Goal: Information Seeking & Learning: Learn about a topic

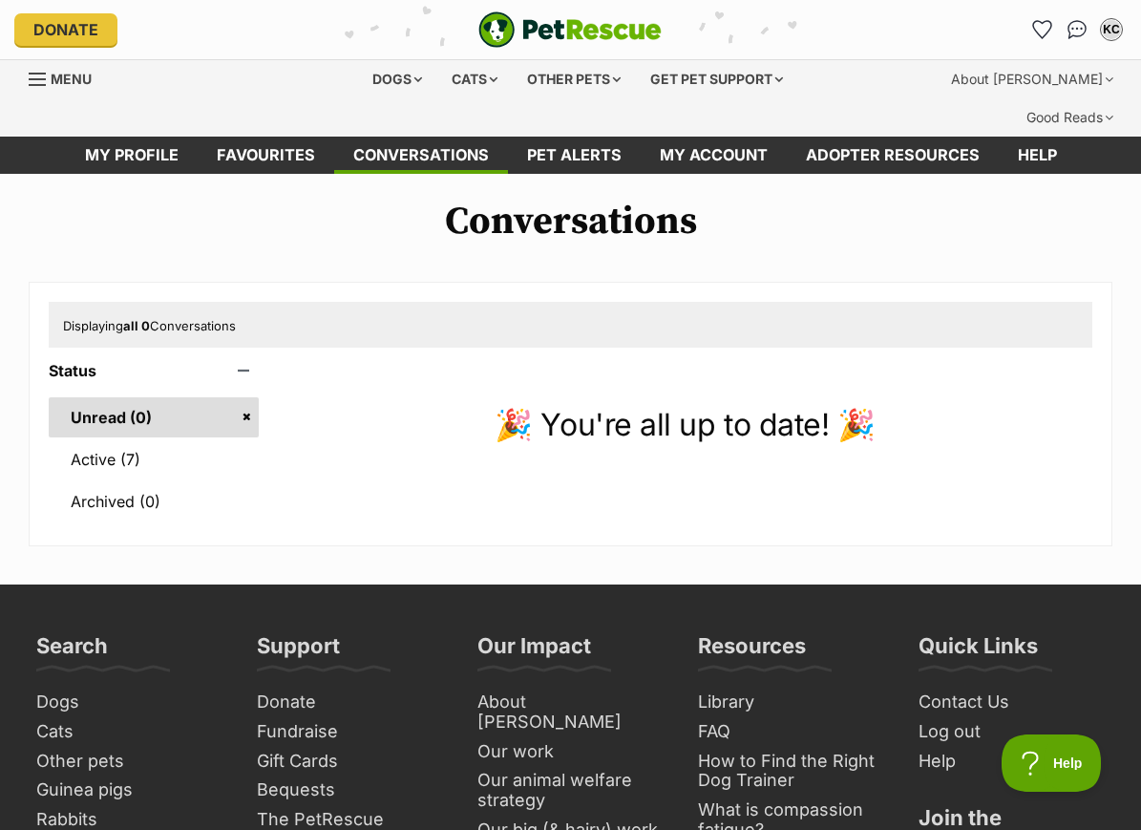
click at [589, 137] on link "Pet alerts" at bounding box center [574, 155] width 133 height 37
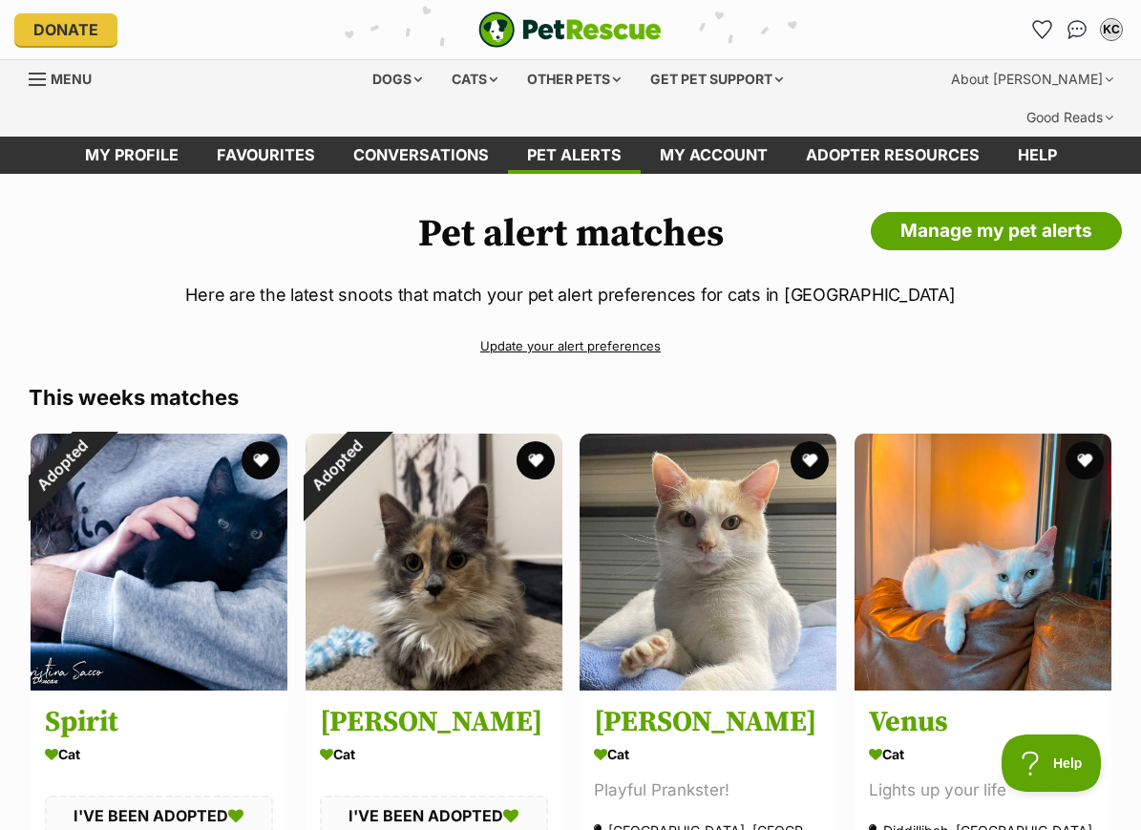
click at [469, 86] on div "Cats" at bounding box center [474, 79] width 73 height 38
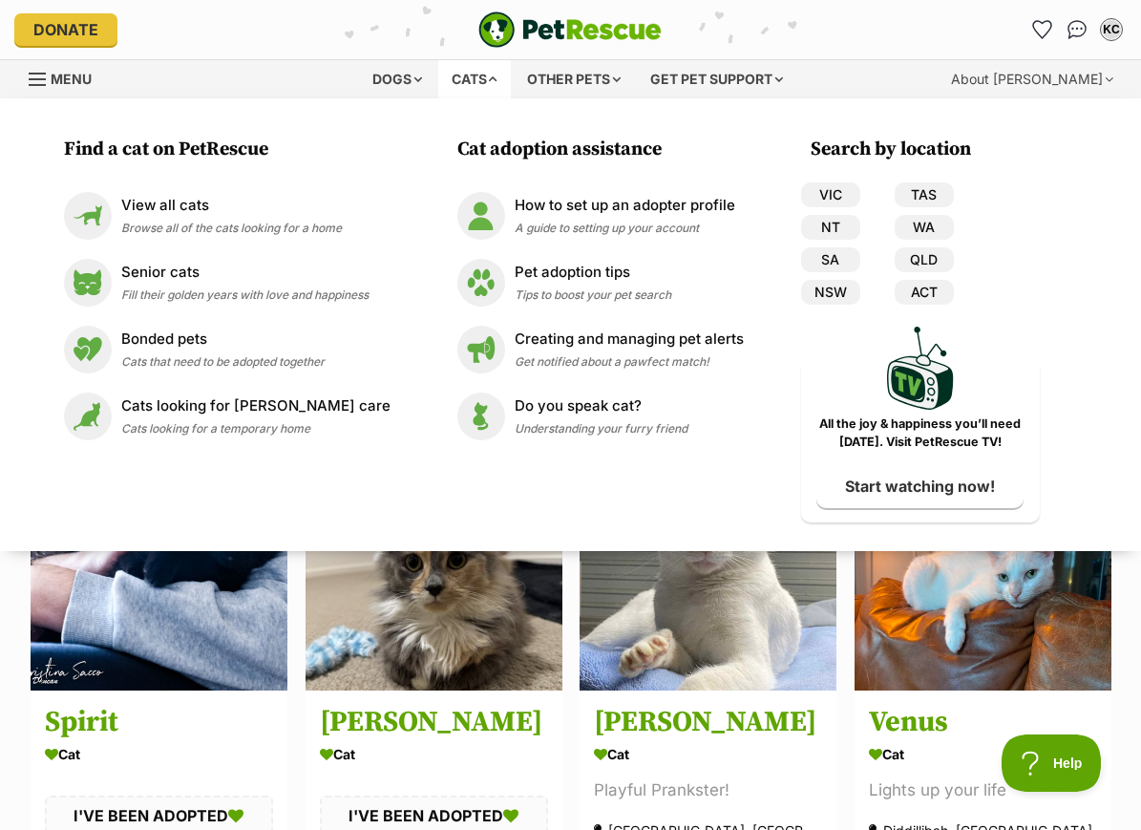
click at [308, 223] on span "Browse all of the cats looking for a home" at bounding box center [231, 228] width 221 height 14
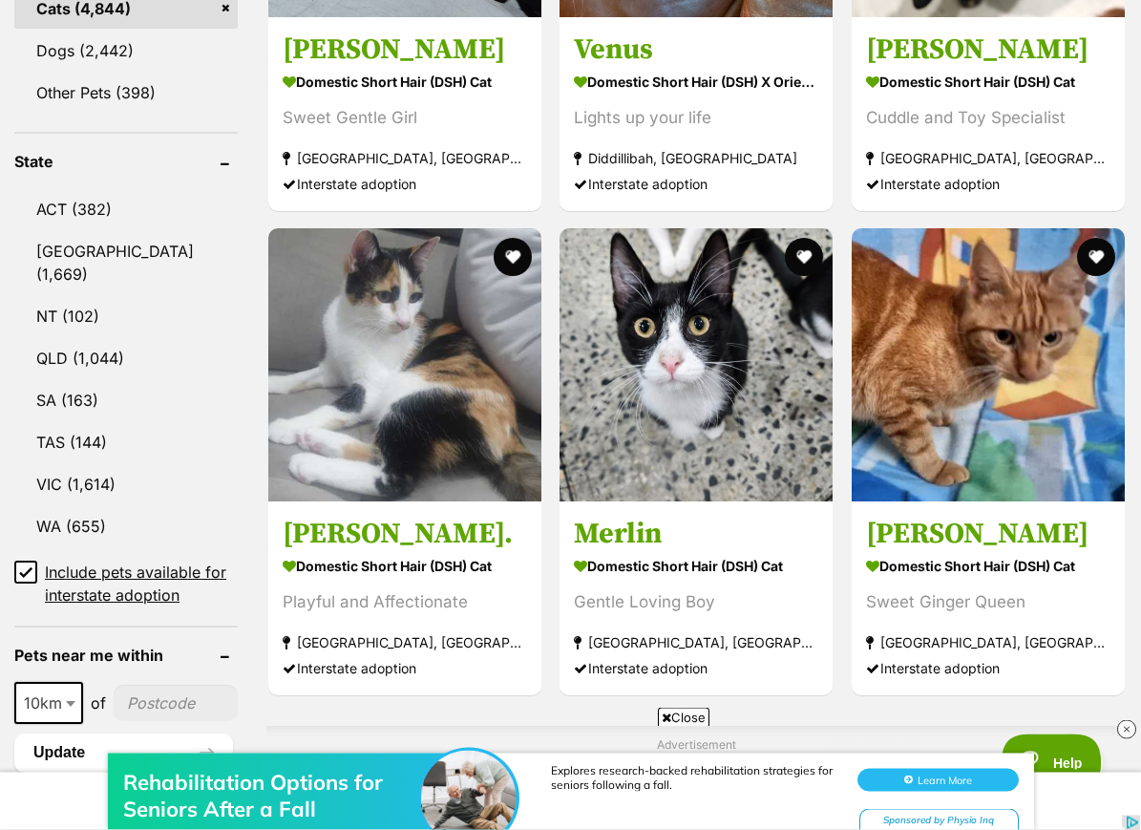
scroll to position [902, 0]
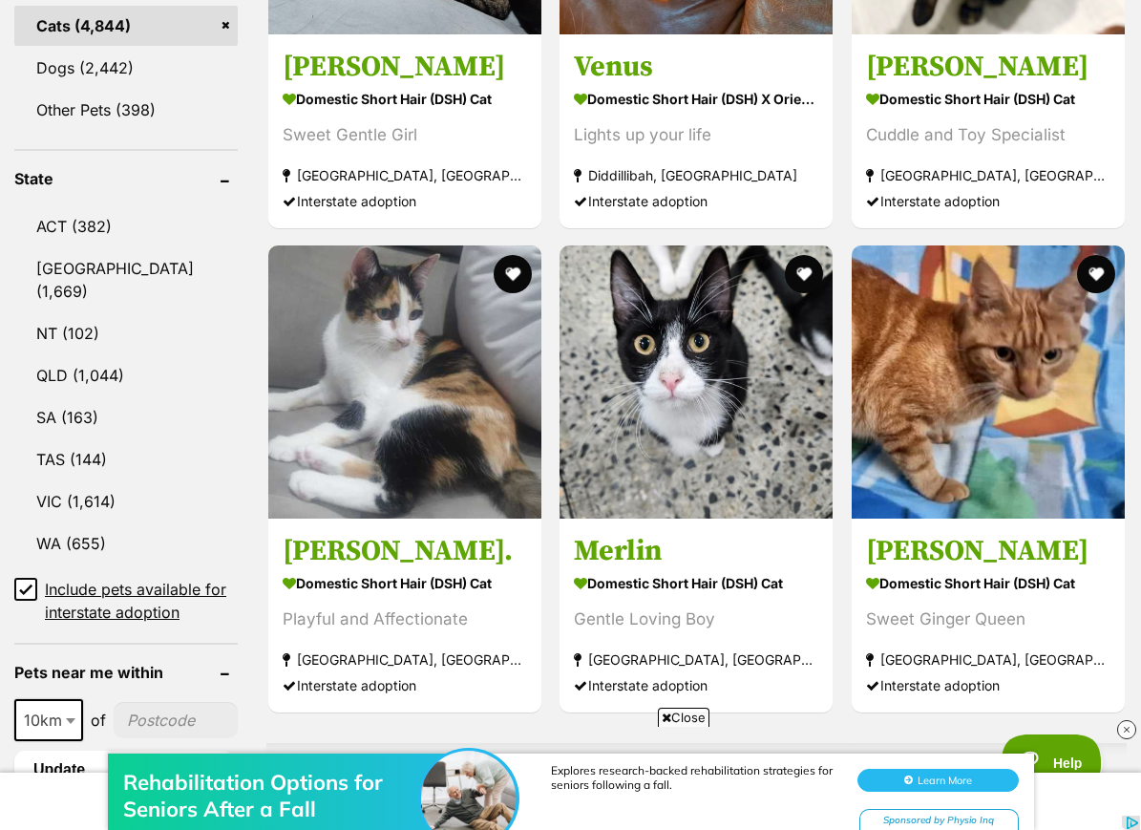
click at [118, 261] on link "[GEOGRAPHIC_DATA] (1,669)" at bounding box center [125, 279] width 223 height 63
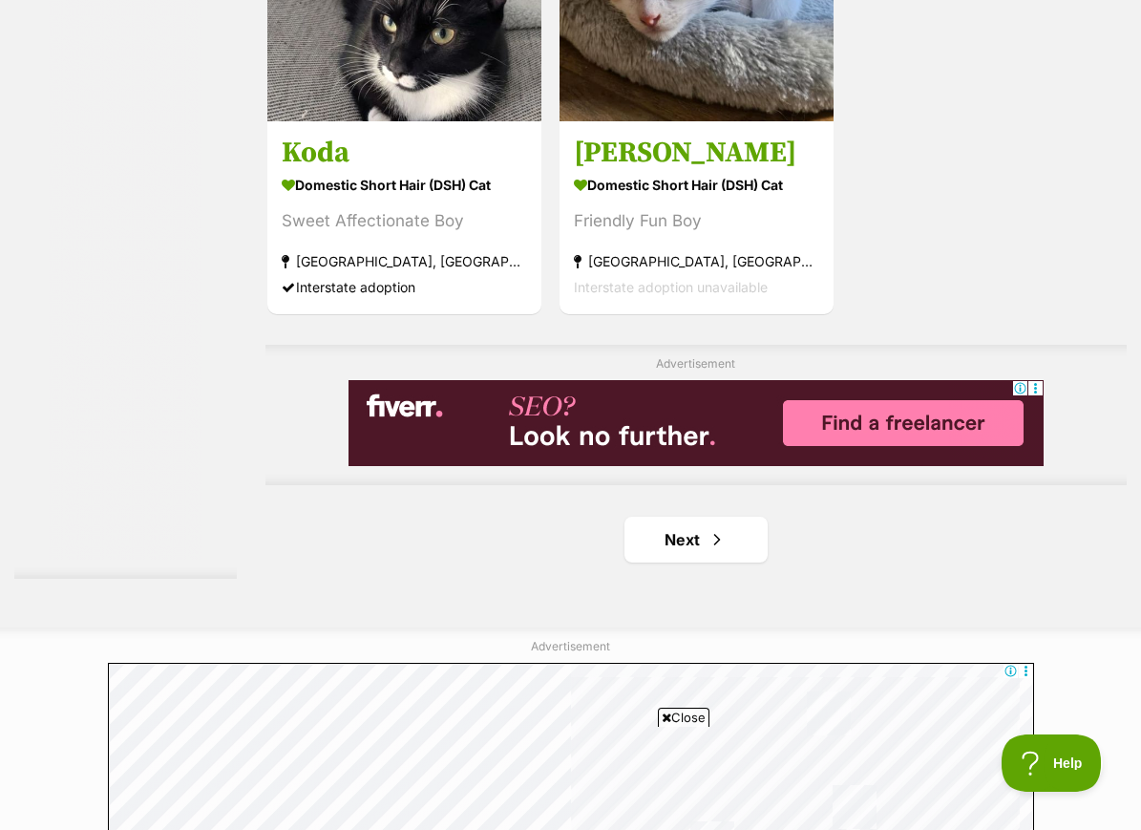
scroll to position [4093, 0]
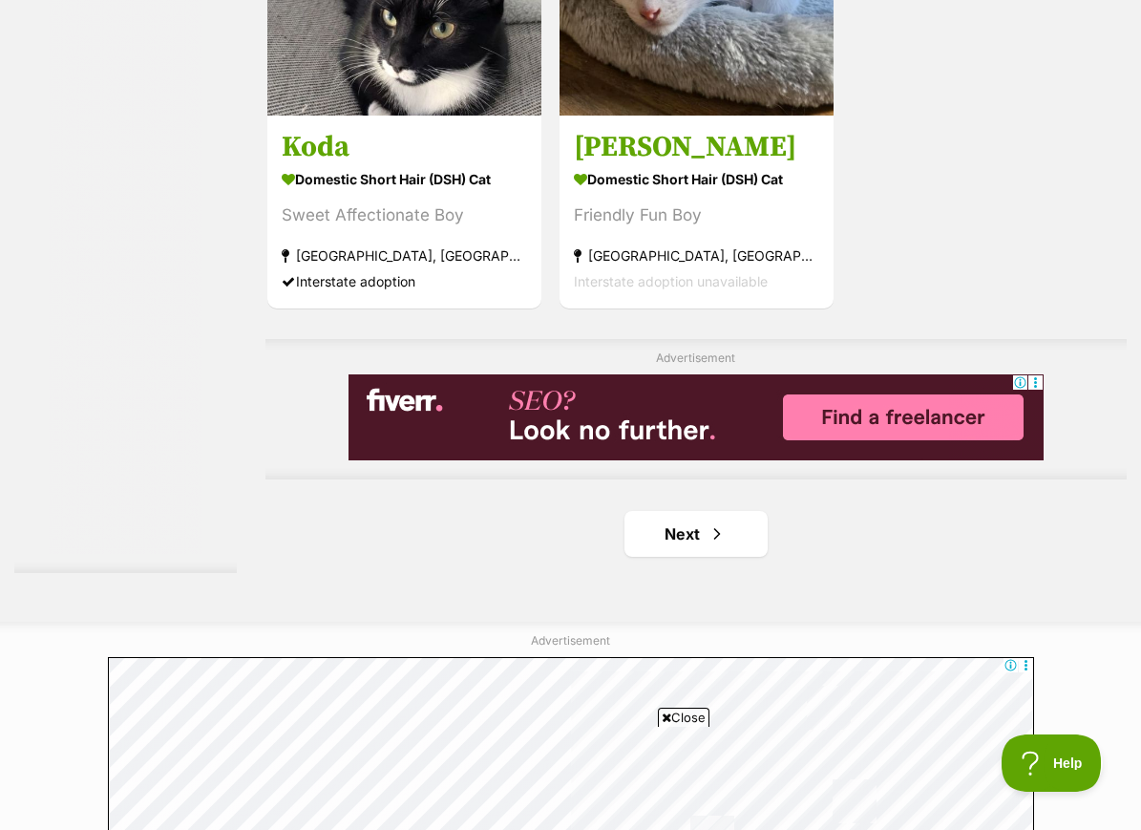
click at [708, 545] on span "Next page" at bounding box center [717, 533] width 19 height 23
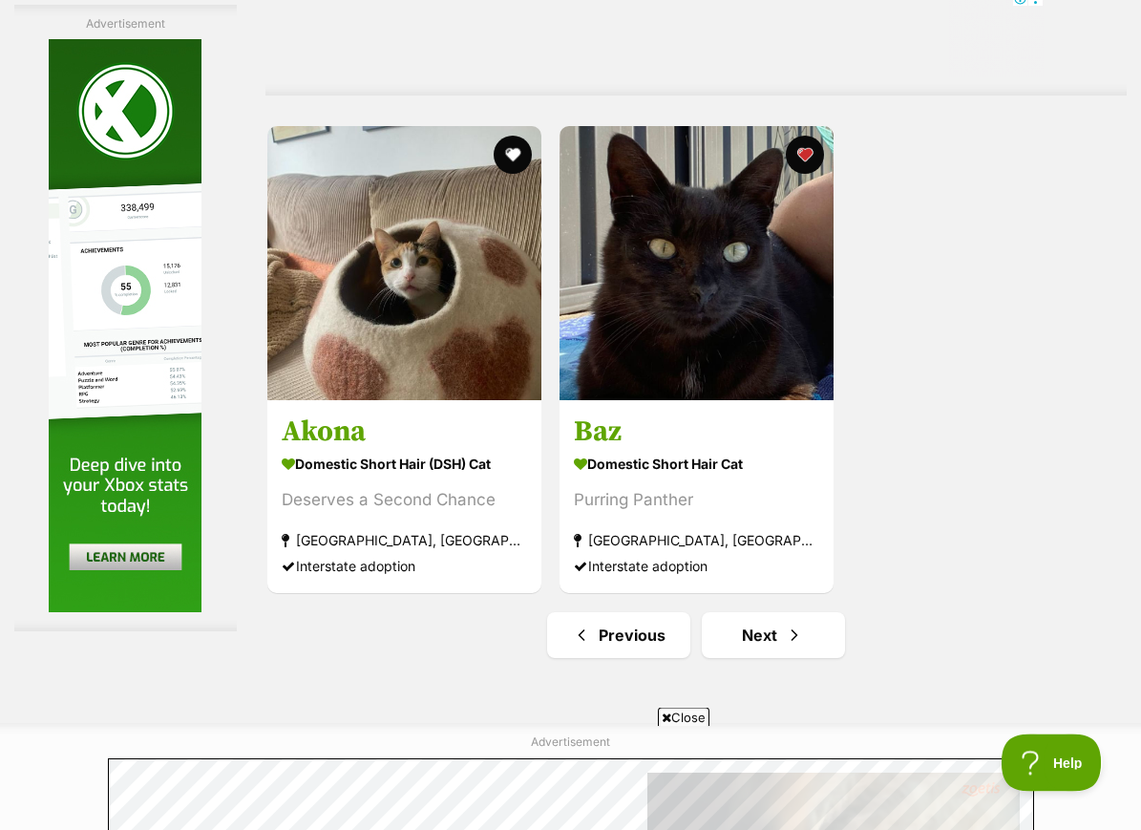
scroll to position [3992, 0]
click at [785, 647] on span "Next page" at bounding box center [794, 635] width 19 height 23
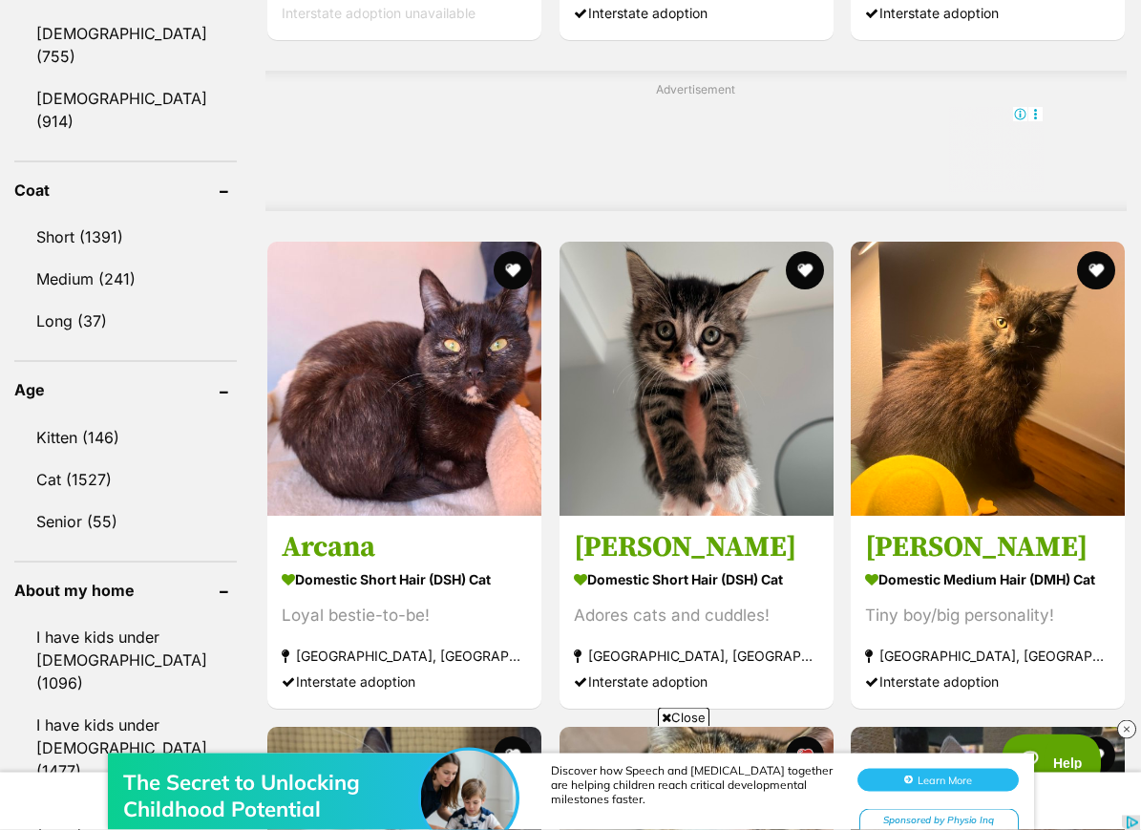
scroll to position [1751, 0]
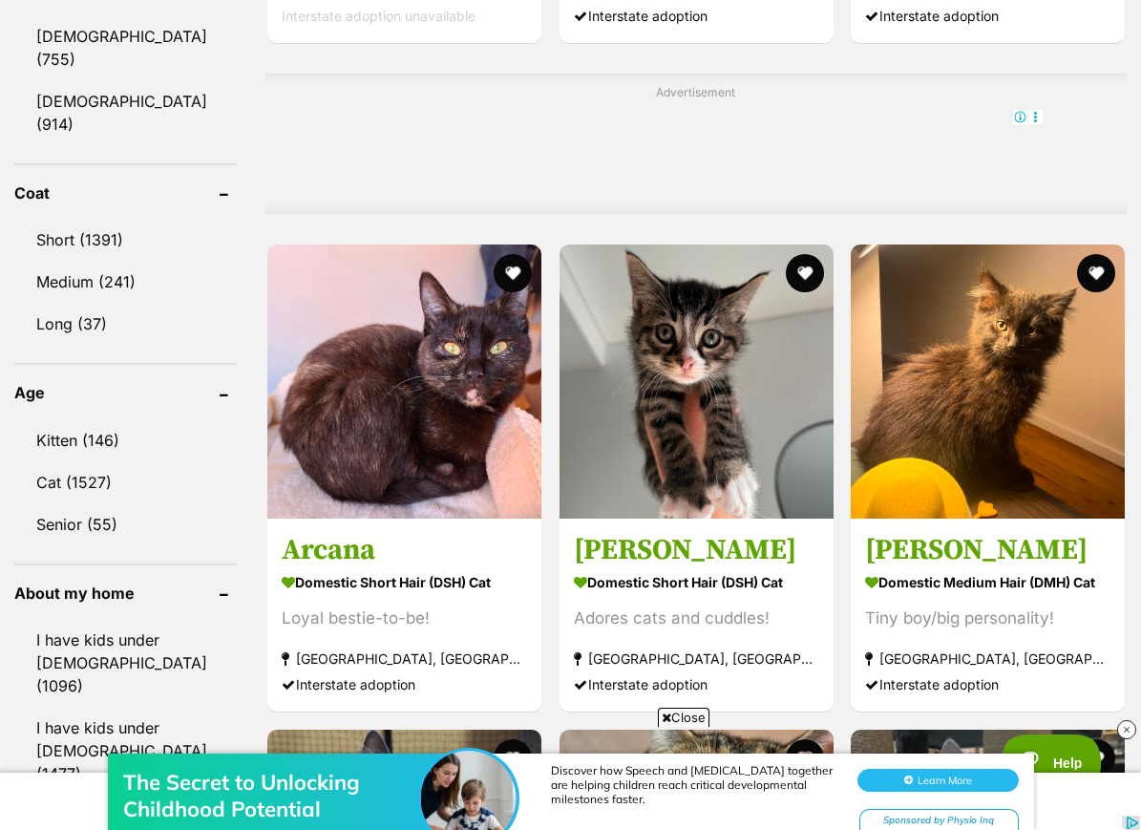
click at [1106, 262] on button "favourite" at bounding box center [1096, 273] width 38 height 38
click at [1035, 382] on img at bounding box center [988, 381] width 274 height 274
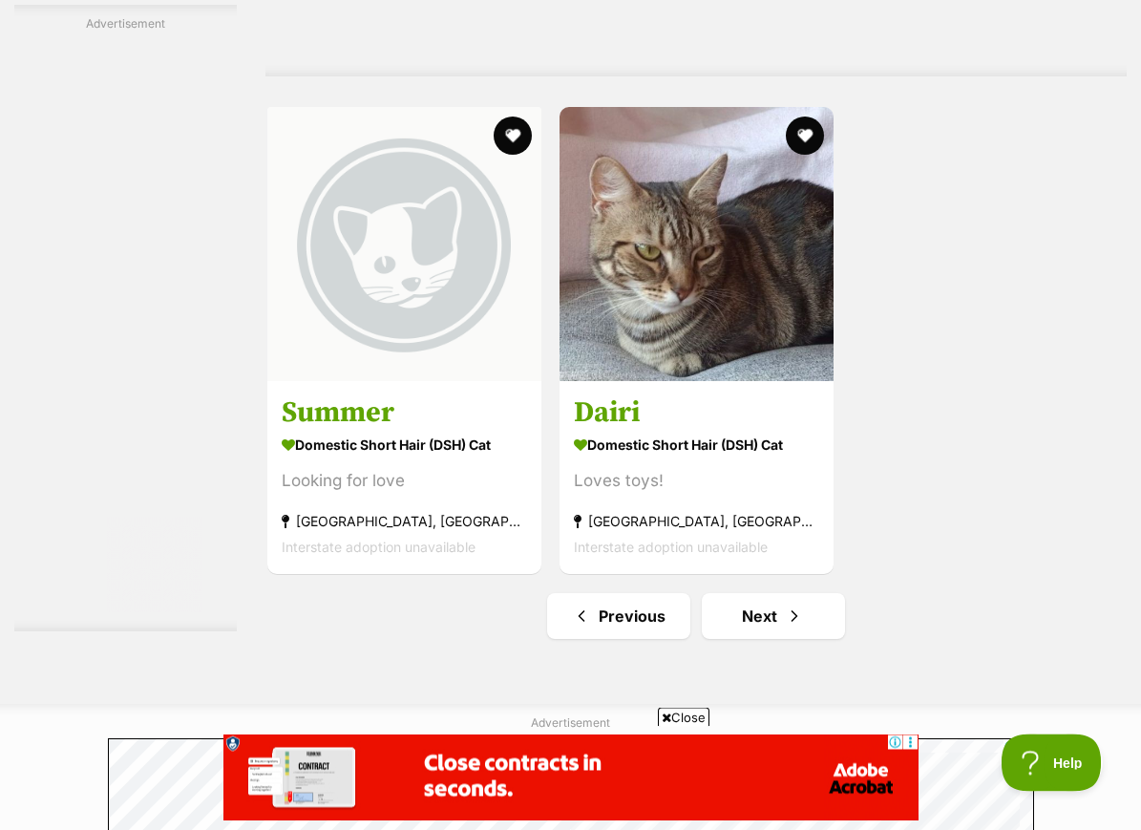
scroll to position [4201, 0]
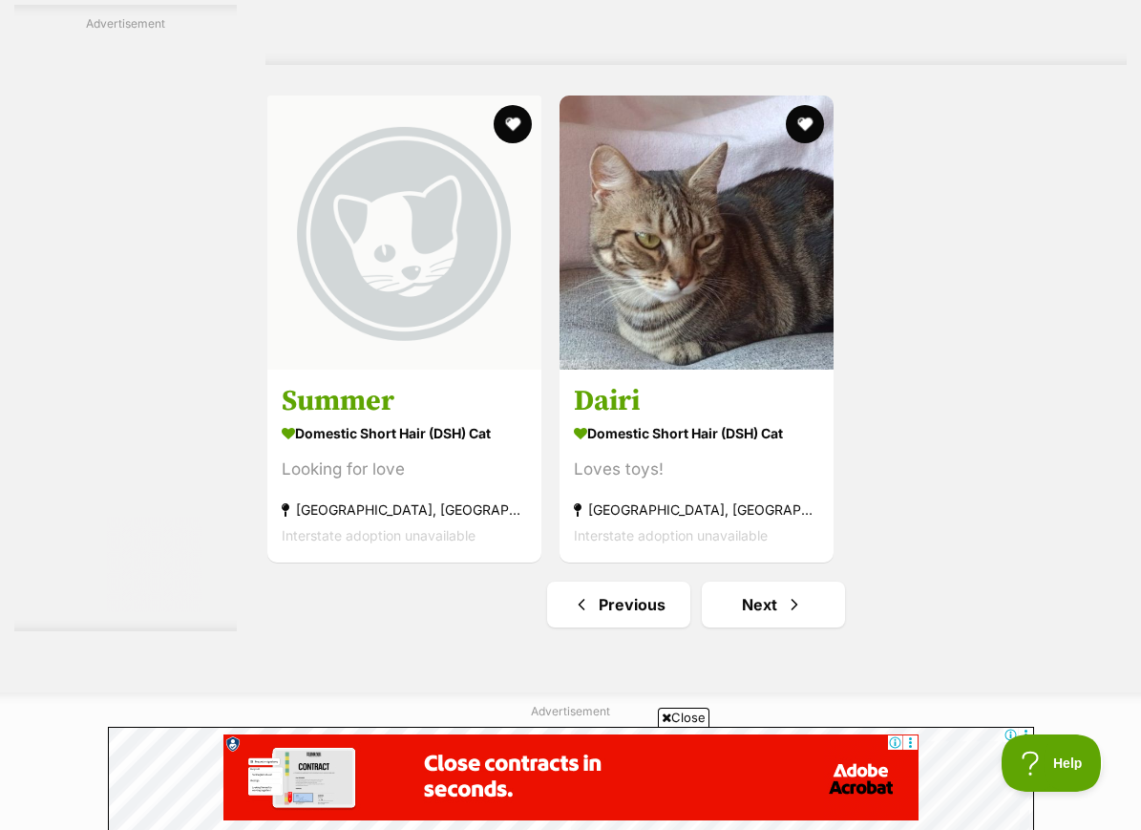
click at [785, 616] on span "Next page" at bounding box center [794, 604] width 19 height 23
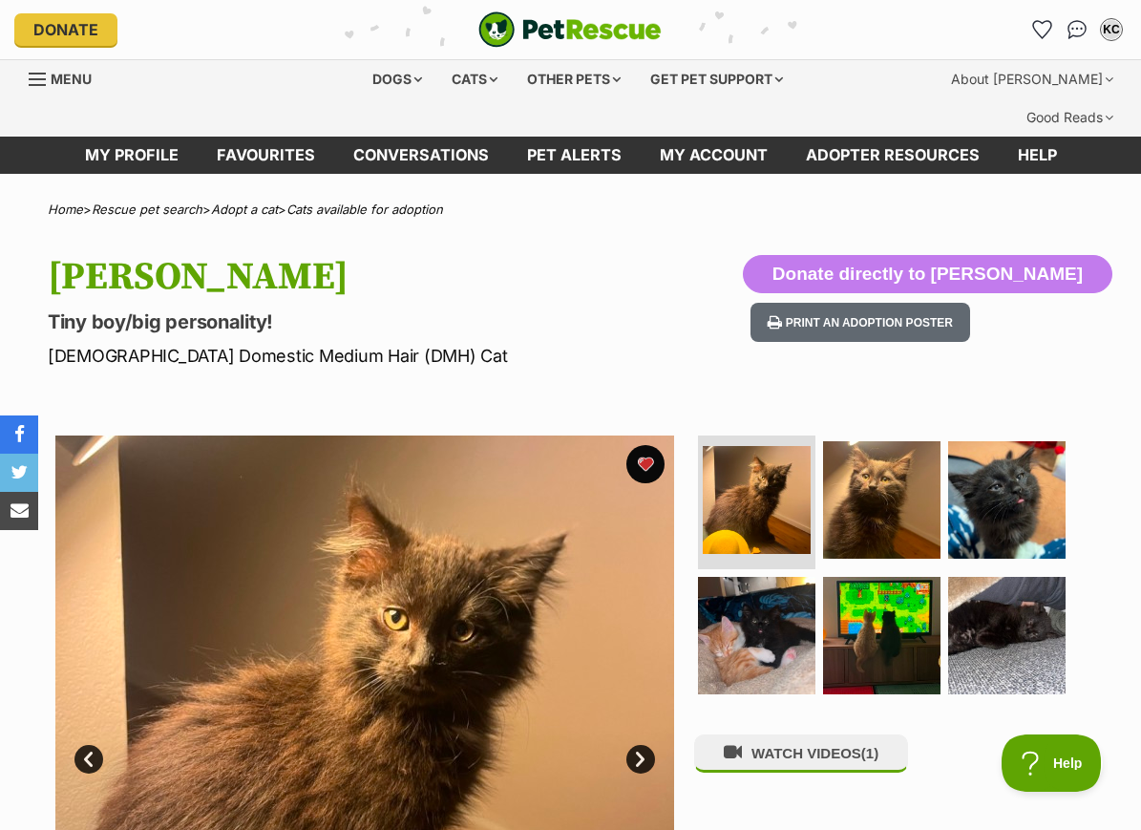
click at [1012, 441] on img at bounding box center [1006, 499] width 117 height 117
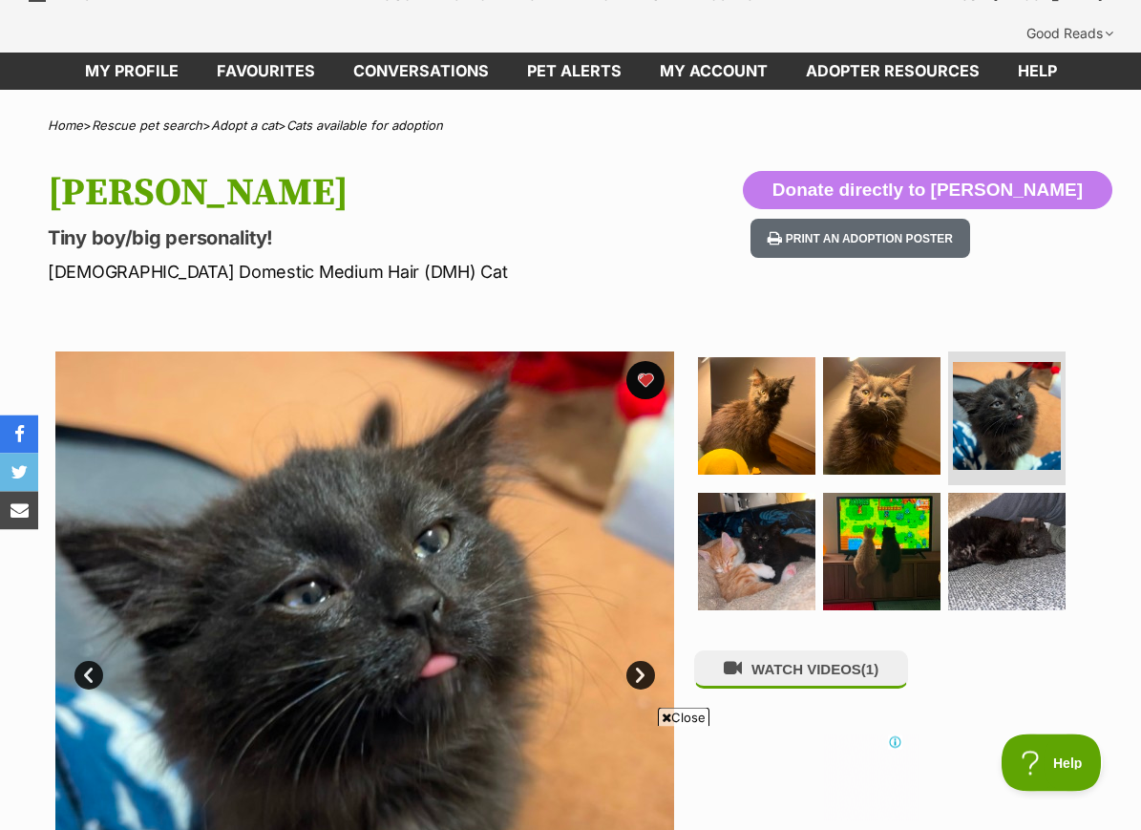
scroll to position [84, 0]
click at [1004, 496] on img at bounding box center [1006, 551] width 117 height 117
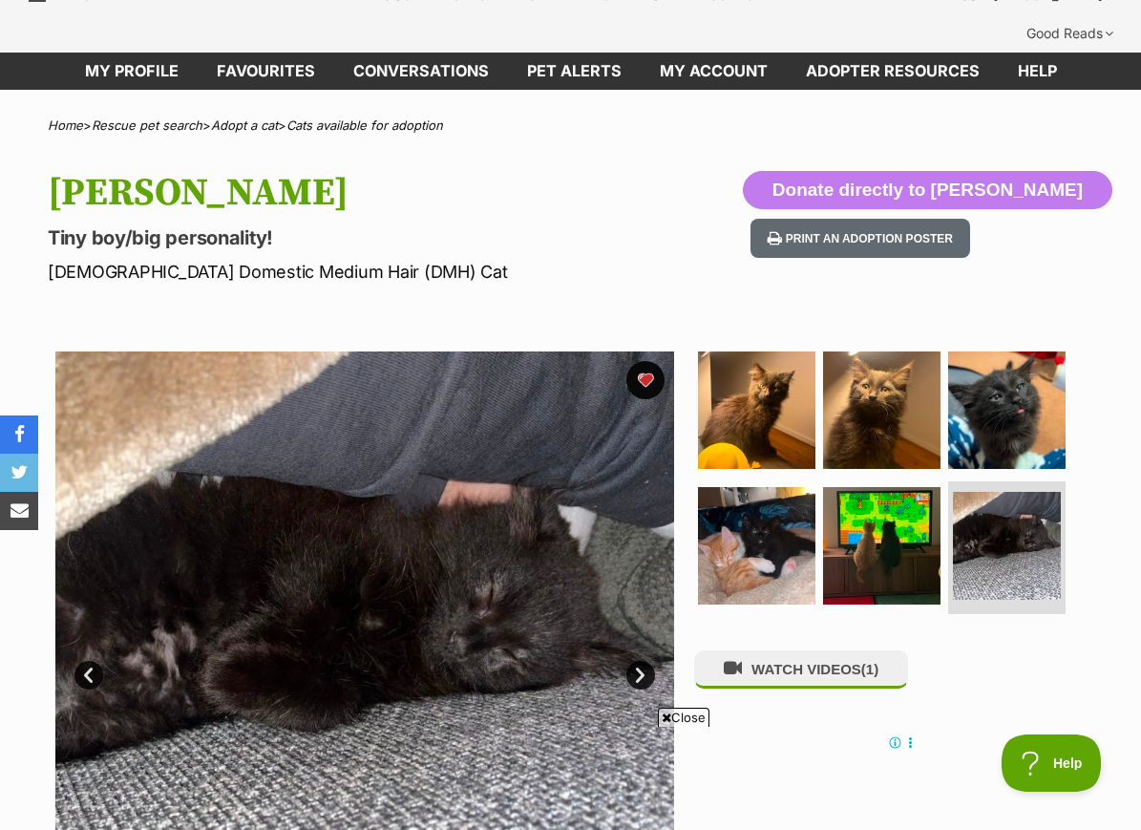
click at [777, 515] on img at bounding box center [756, 545] width 117 height 117
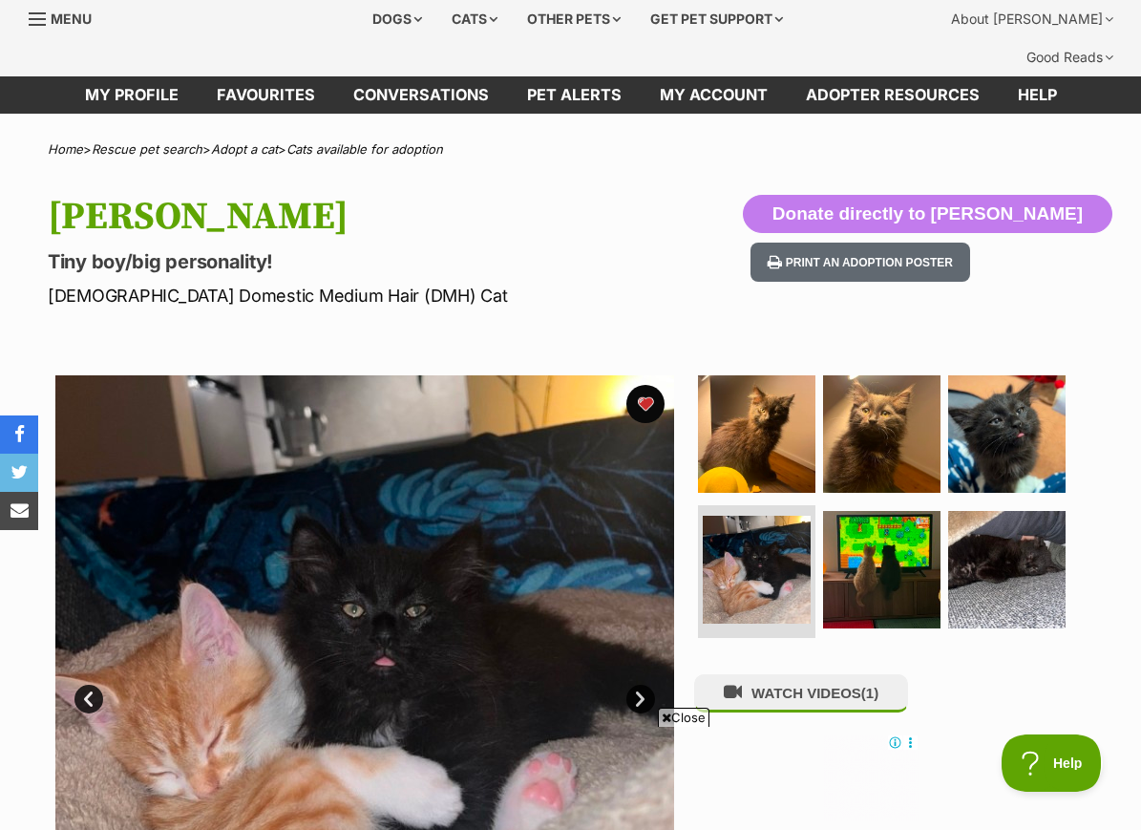
scroll to position [55, 0]
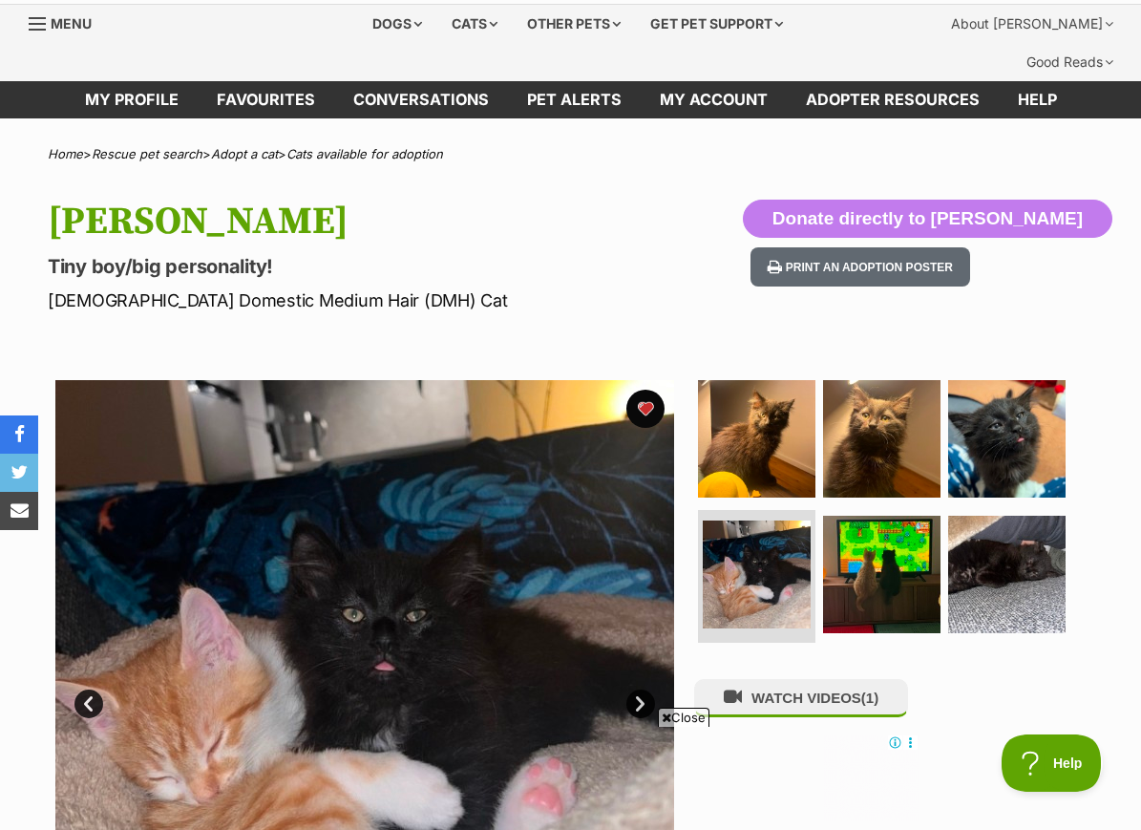
click at [888, 399] on img at bounding box center [881, 438] width 117 height 117
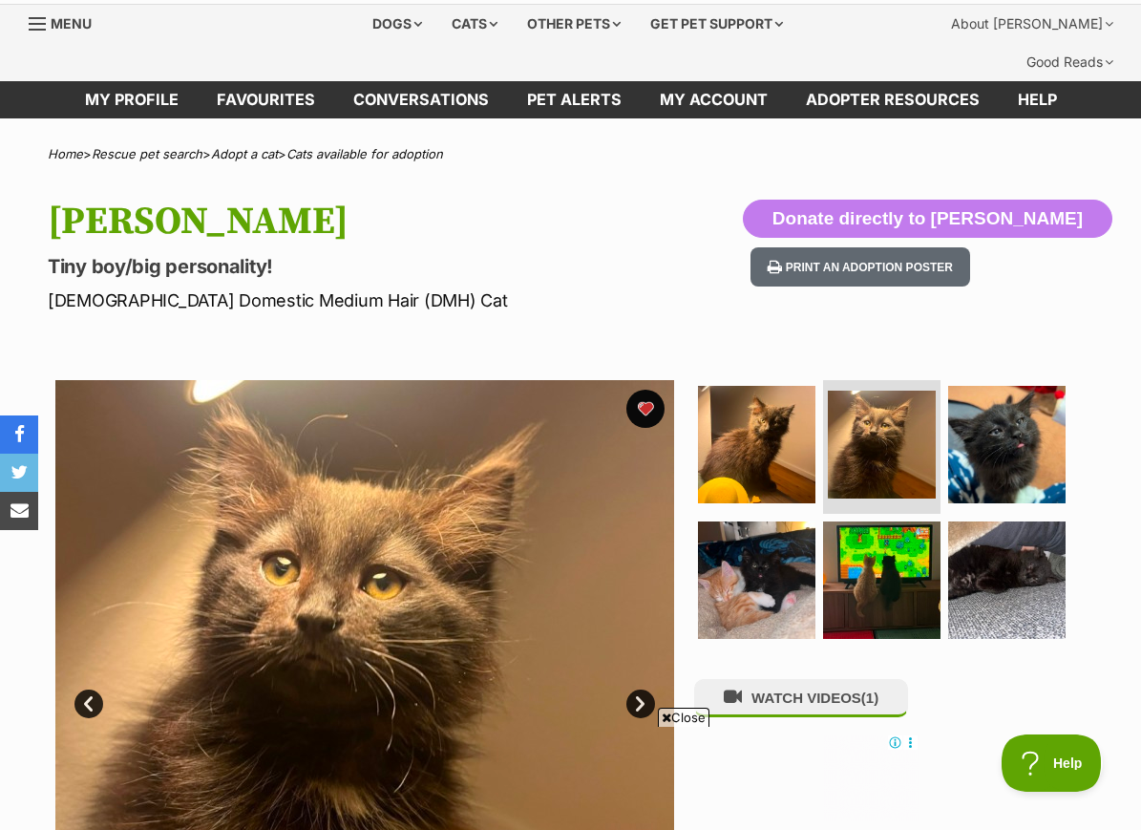
scroll to position [0, 0]
click at [762, 408] on img at bounding box center [756, 444] width 117 height 117
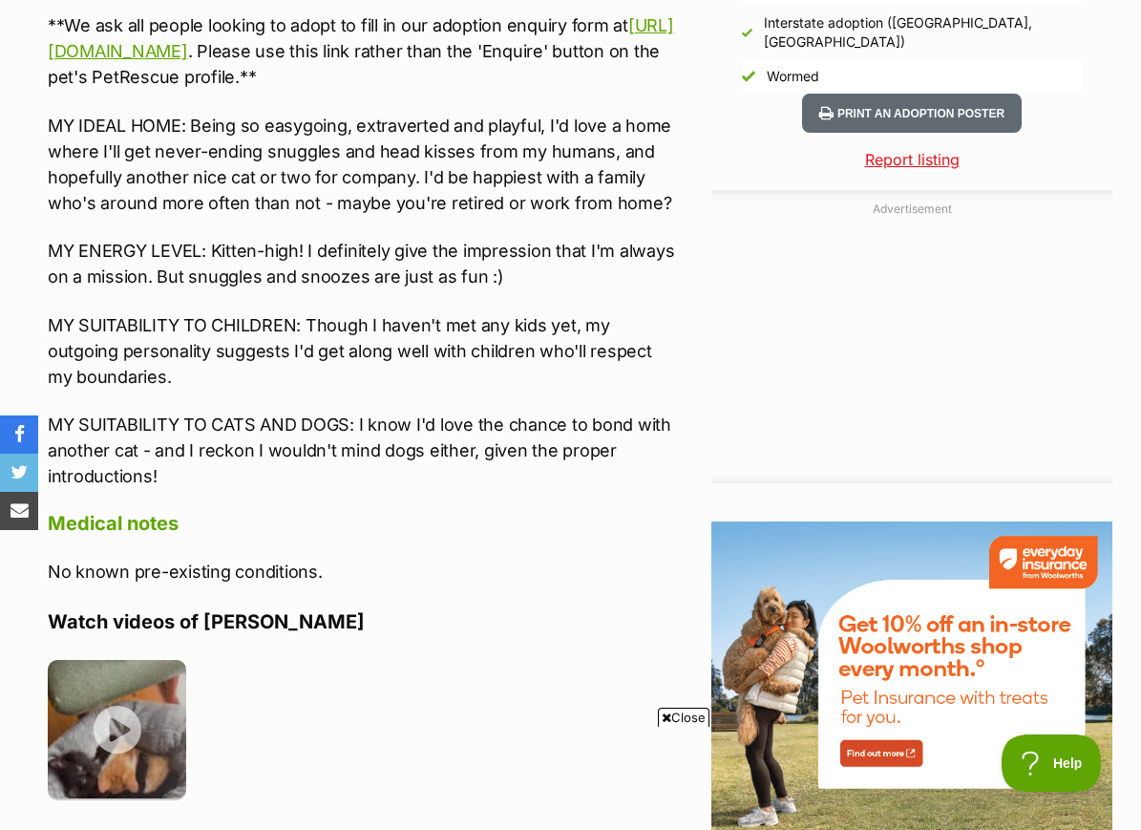
scroll to position [1913, 0]
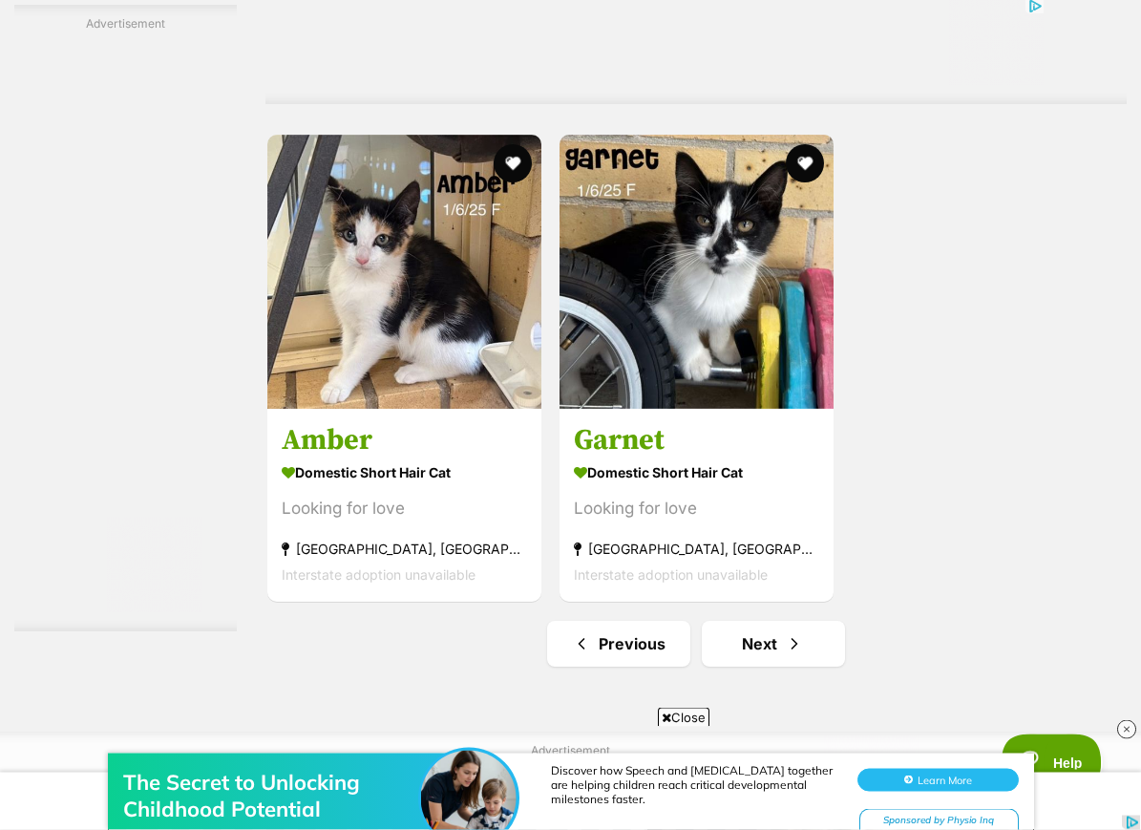
scroll to position [3983, 0]
click at [796, 667] on link "Next" at bounding box center [773, 644] width 143 height 46
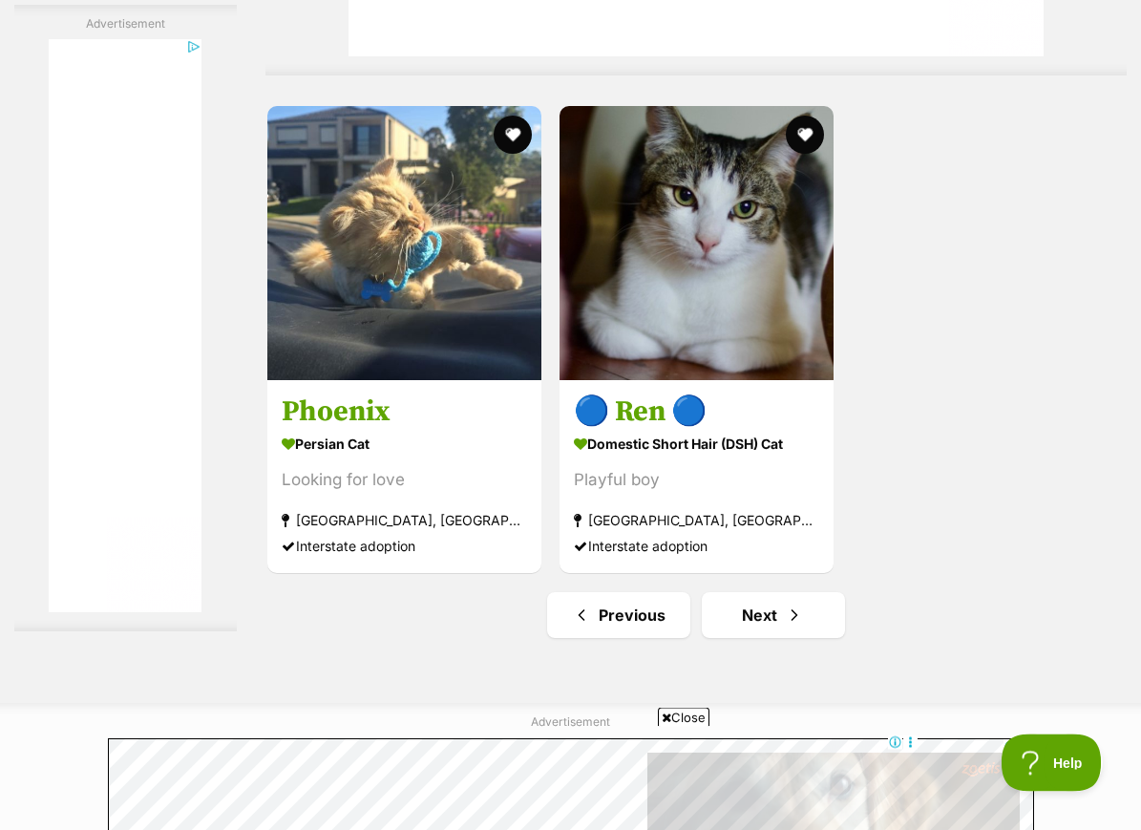
scroll to position [4012, 0]
click at [785, 626] on span "Next page" at bounding box center [794, 615] width 19 height 23
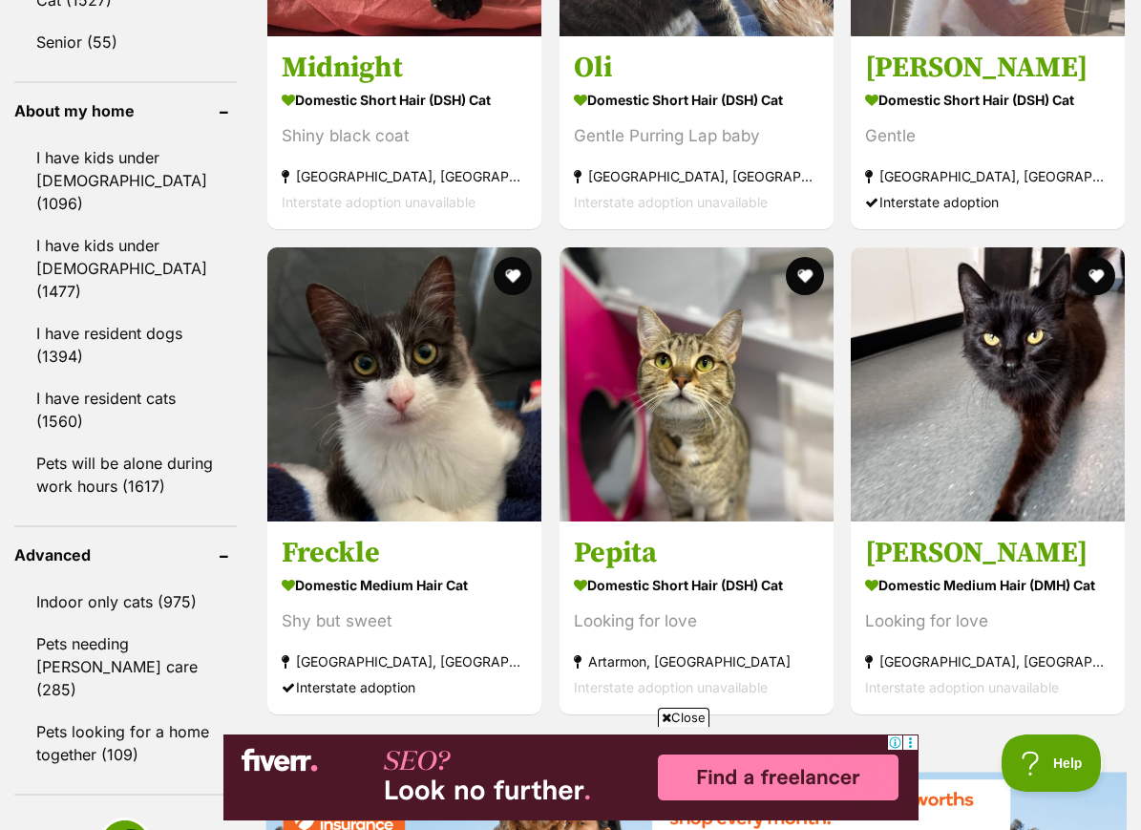
scroll to position [2238, 0]
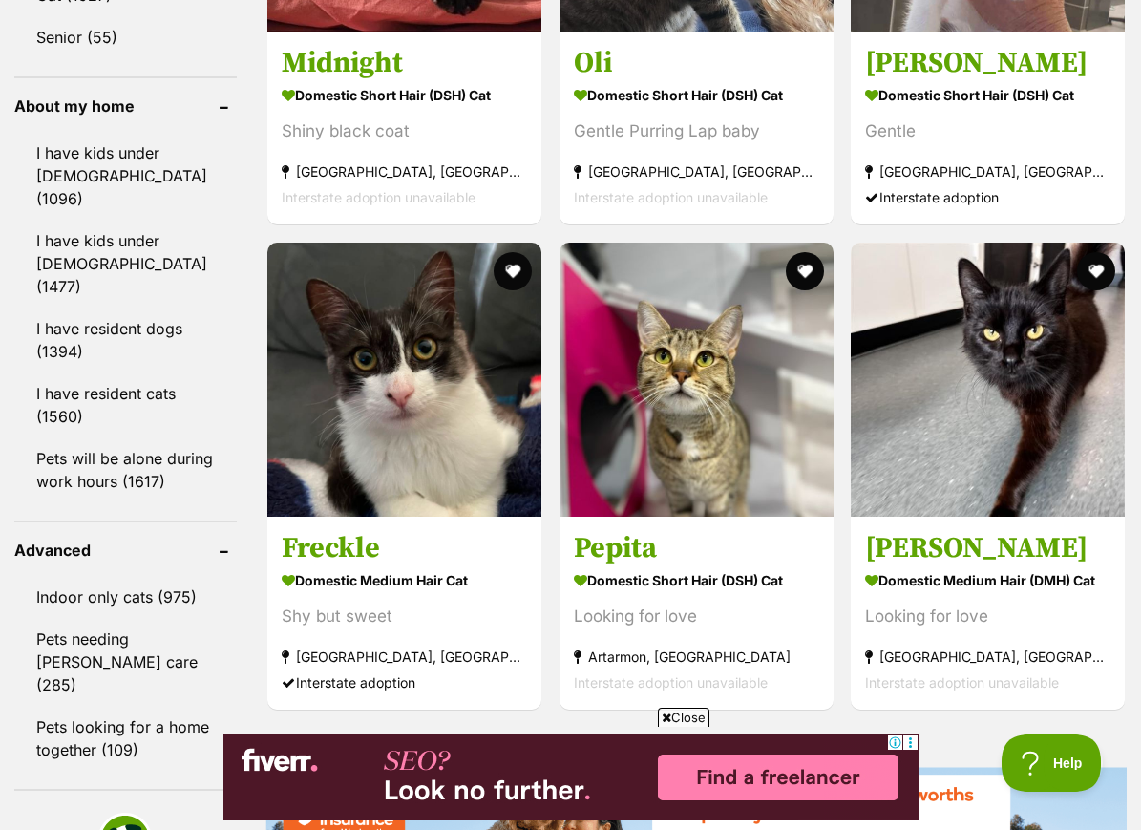
click at [1092, 290] on button "favourite" at bounding box center [1096, 271] width 38 height 38
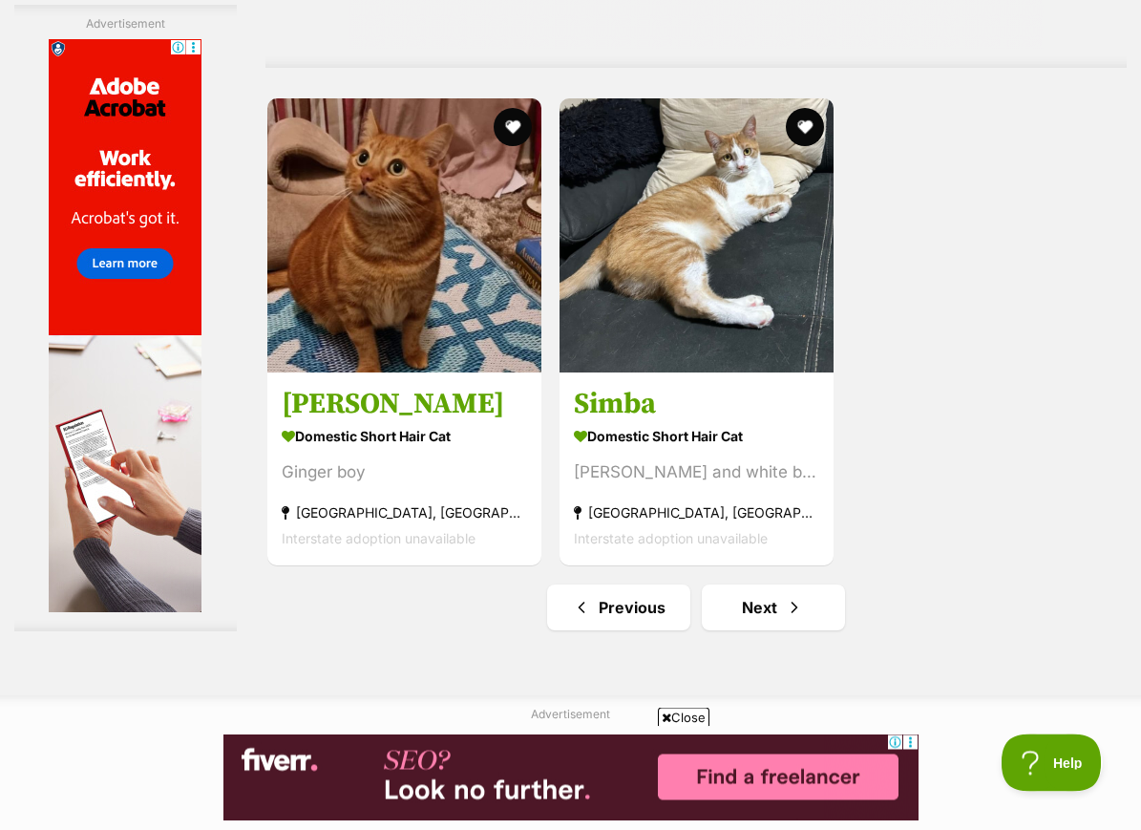
scroll to position [4198, 0]
click at [794, 630] on link "Next" at bounding box center [773, 607] width 143 height 46
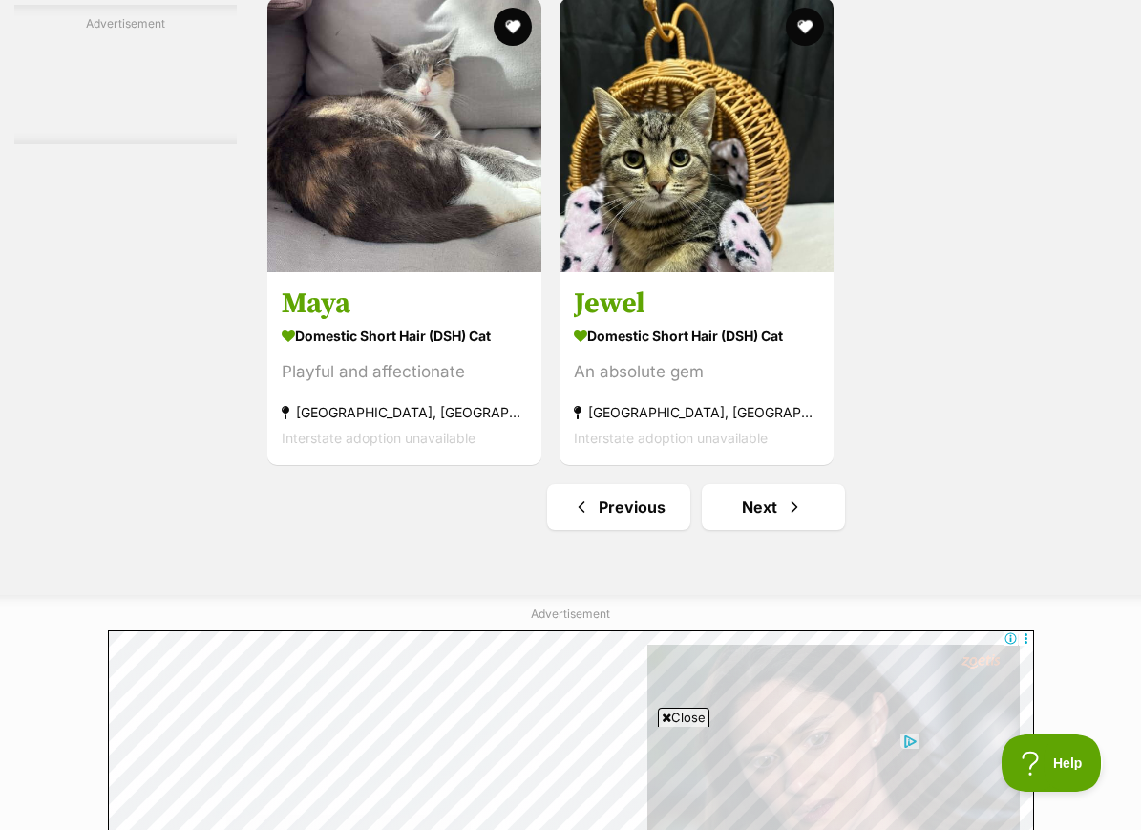
scroll to position [4118, 0]
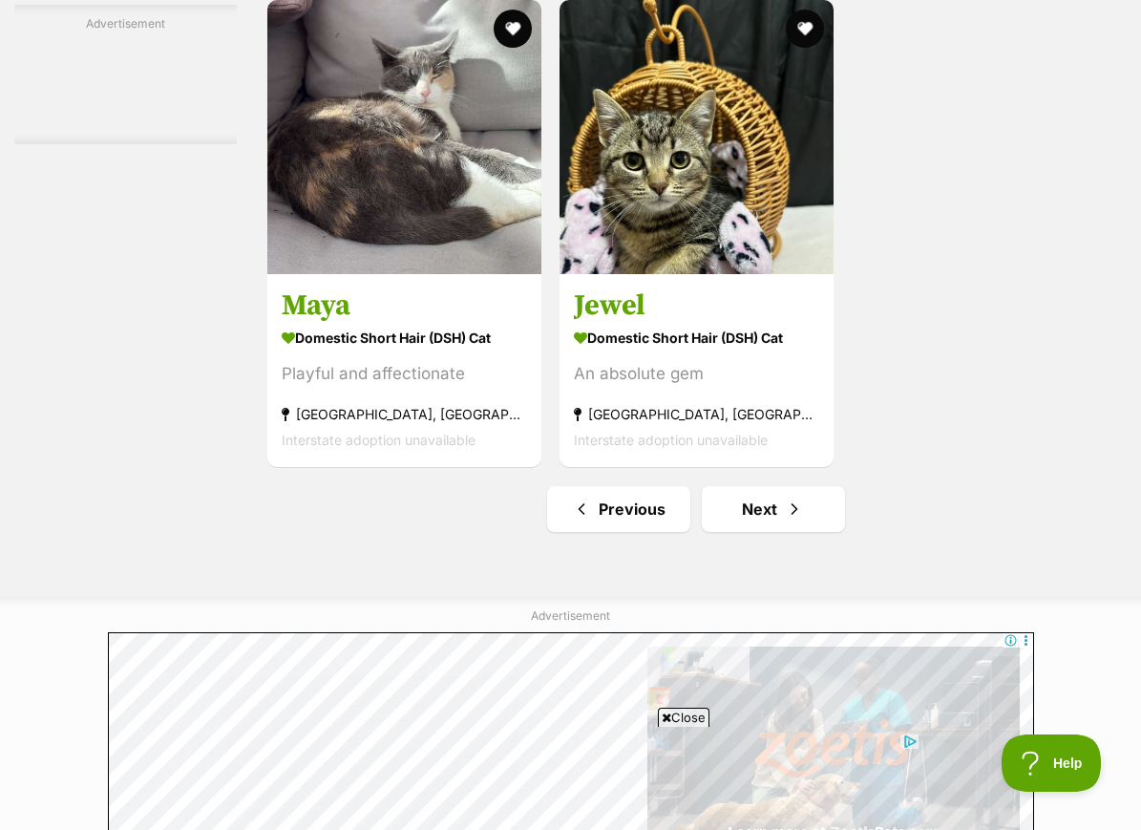
click at [785, 532] on link "Next" at bounding box center [773, 509] width 143 height 46
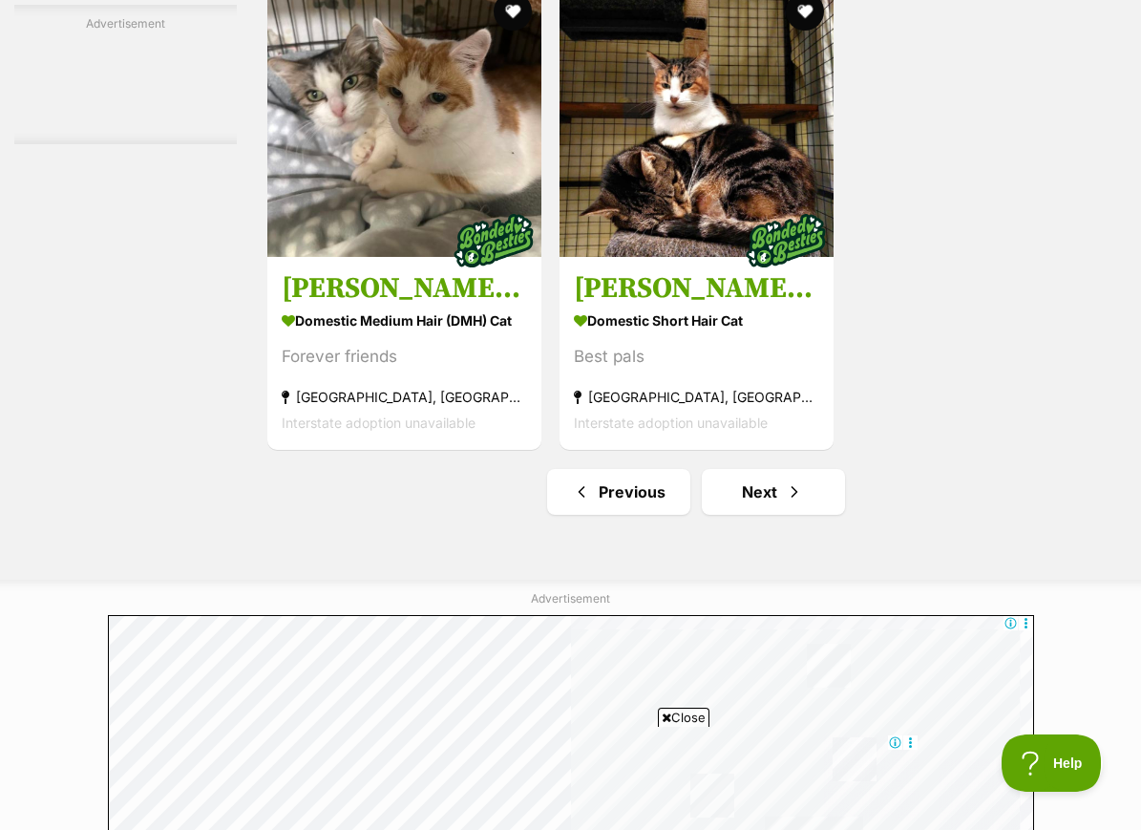
scroll to position [4138, 0]
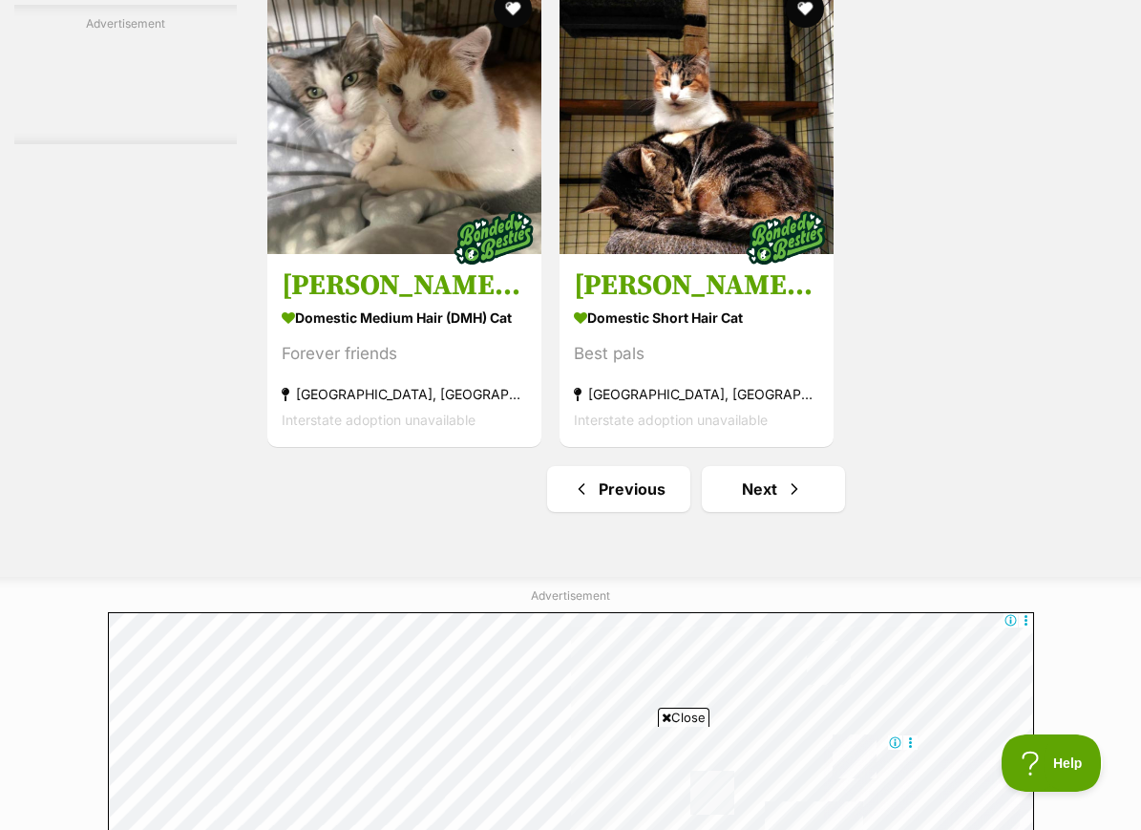
click at [785, 512] on link "Next" at bounding box center [773, 489] width 143 height 46
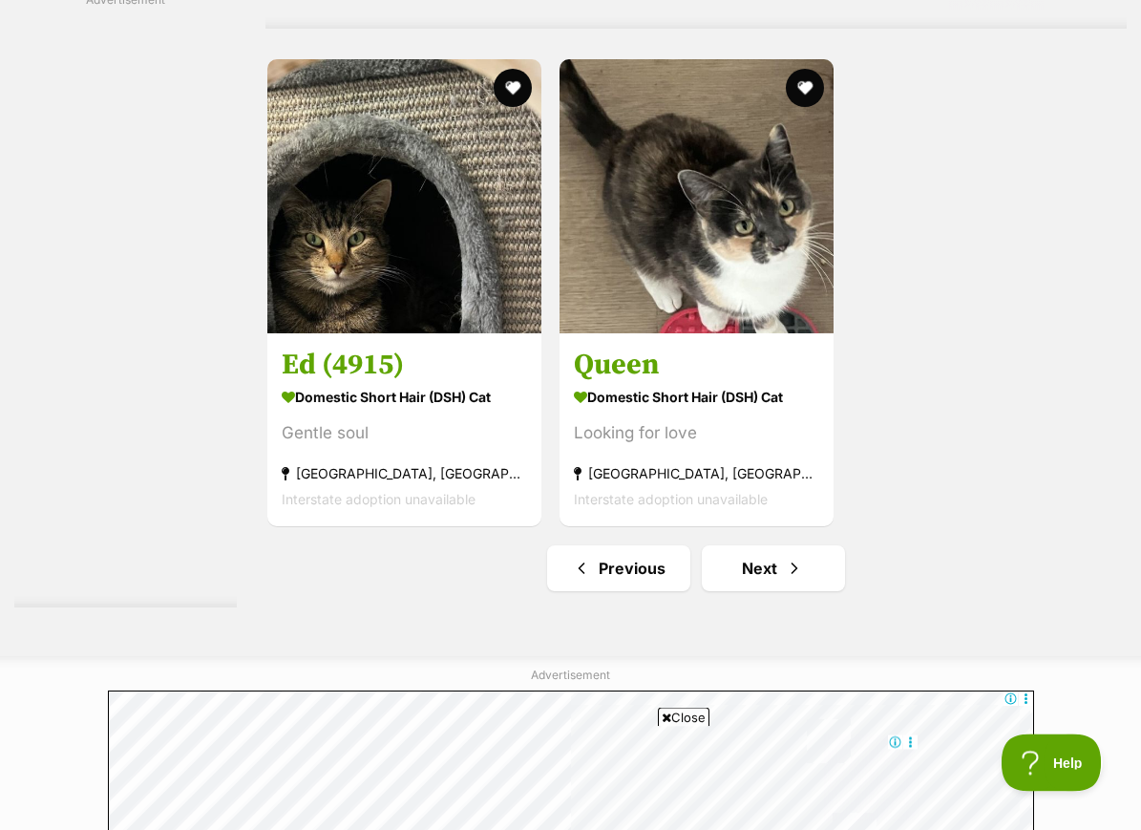
scroll to position [4237, 0]
click at [791, 591] on link "Next" at bounding box center [773, 568] width 143 height 46
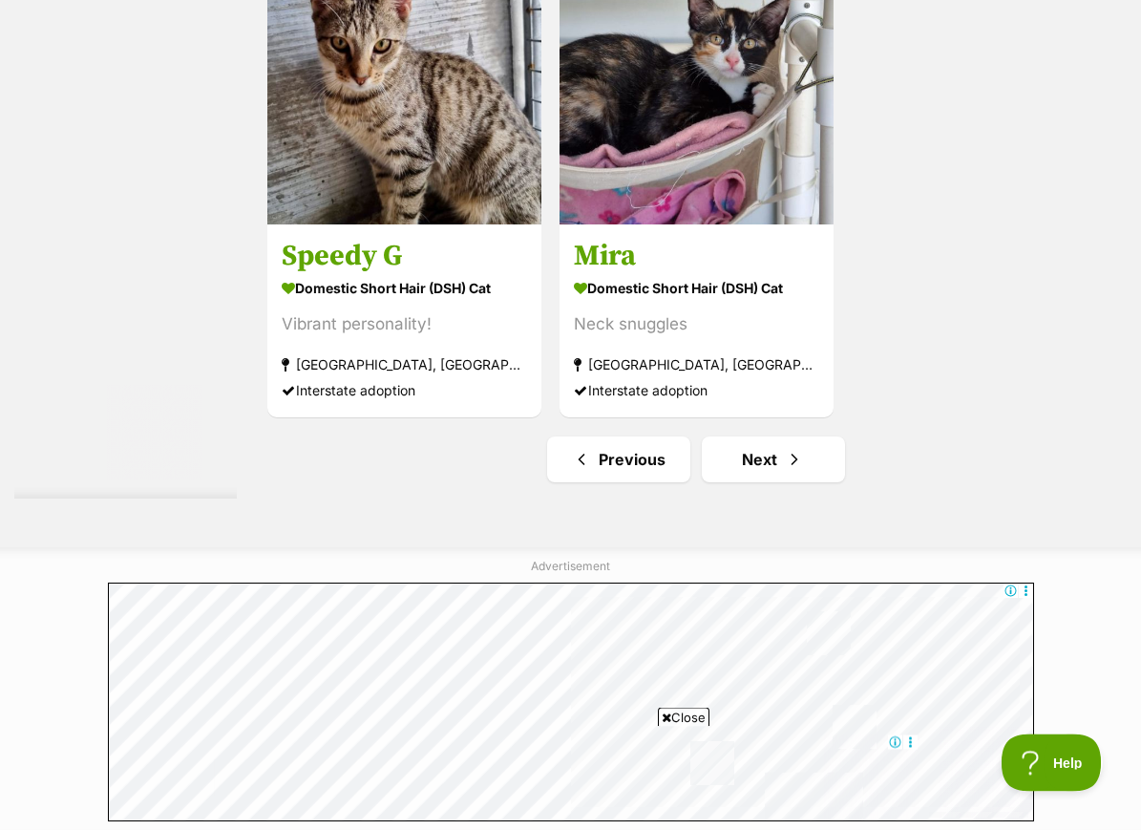
scroll to position [4168, 0]
click at [784, 482] on link "Next" at bounding box center [773, 459] width 143 height 46
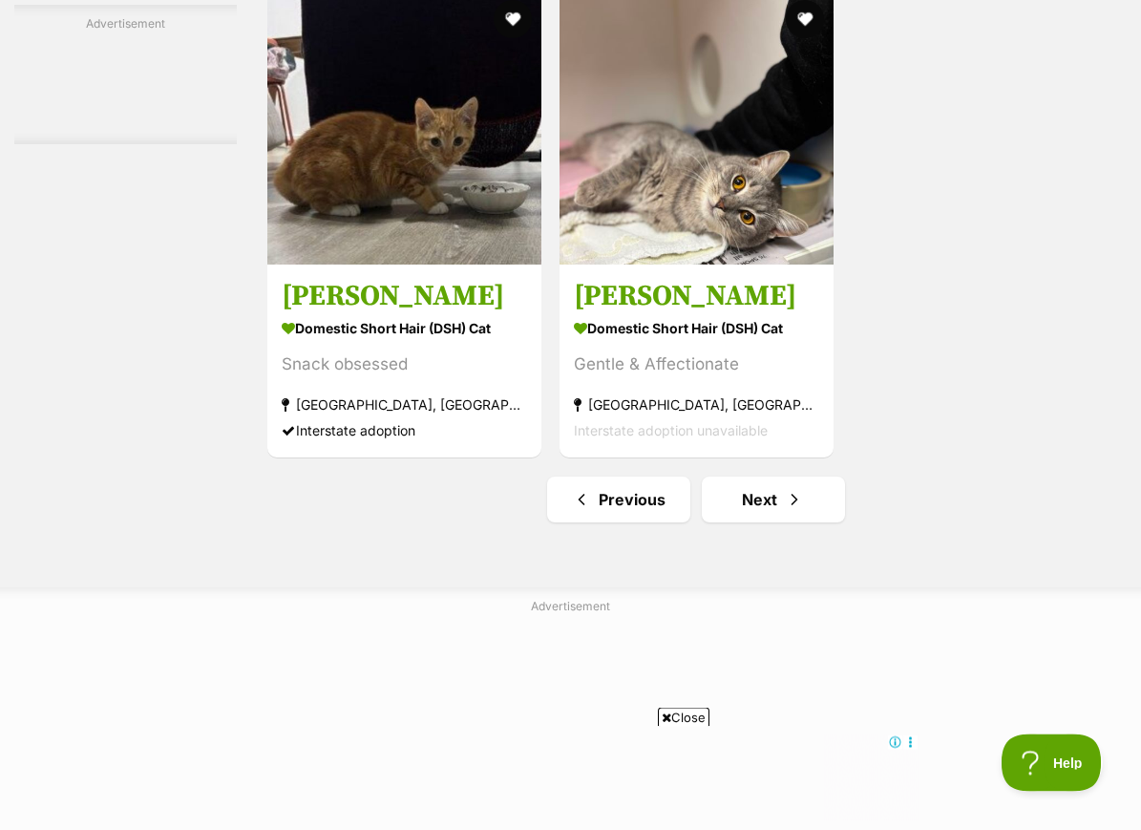
scroll to position [4171, 0]
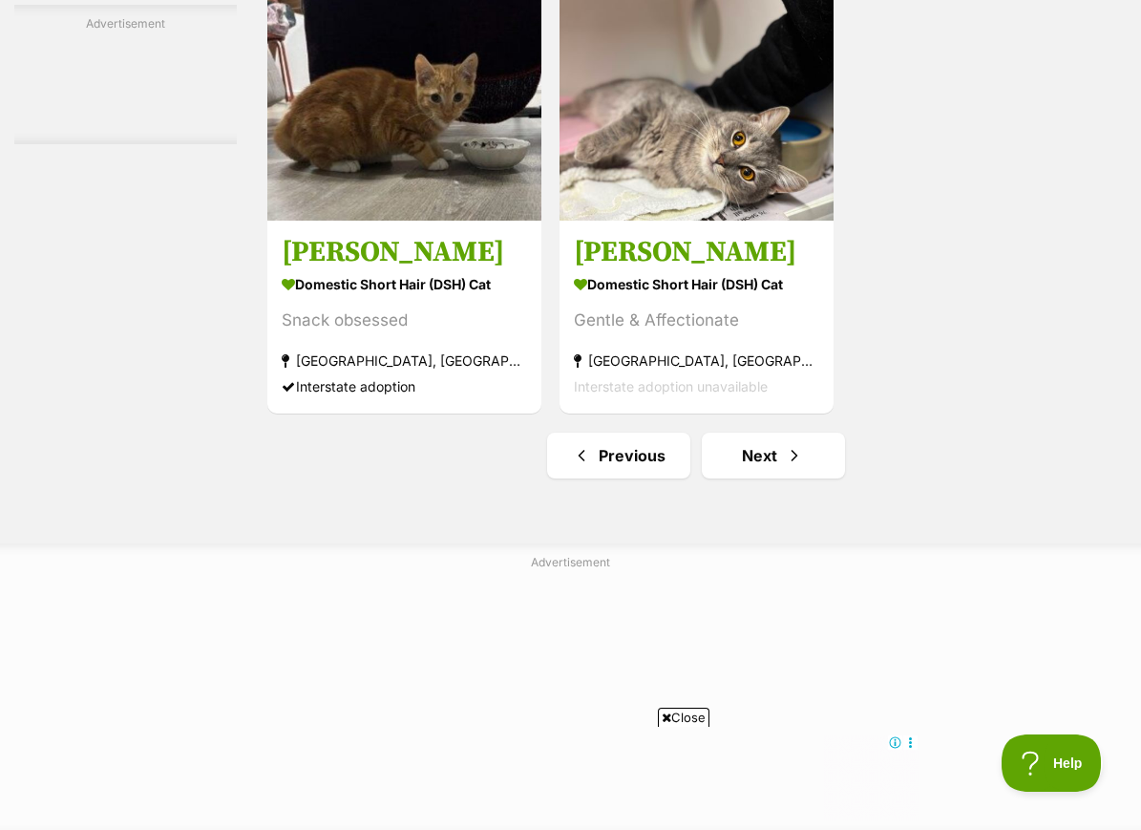
click at [785, 478] on link "Next" at bounding box center [773, 456] width 143 height 46
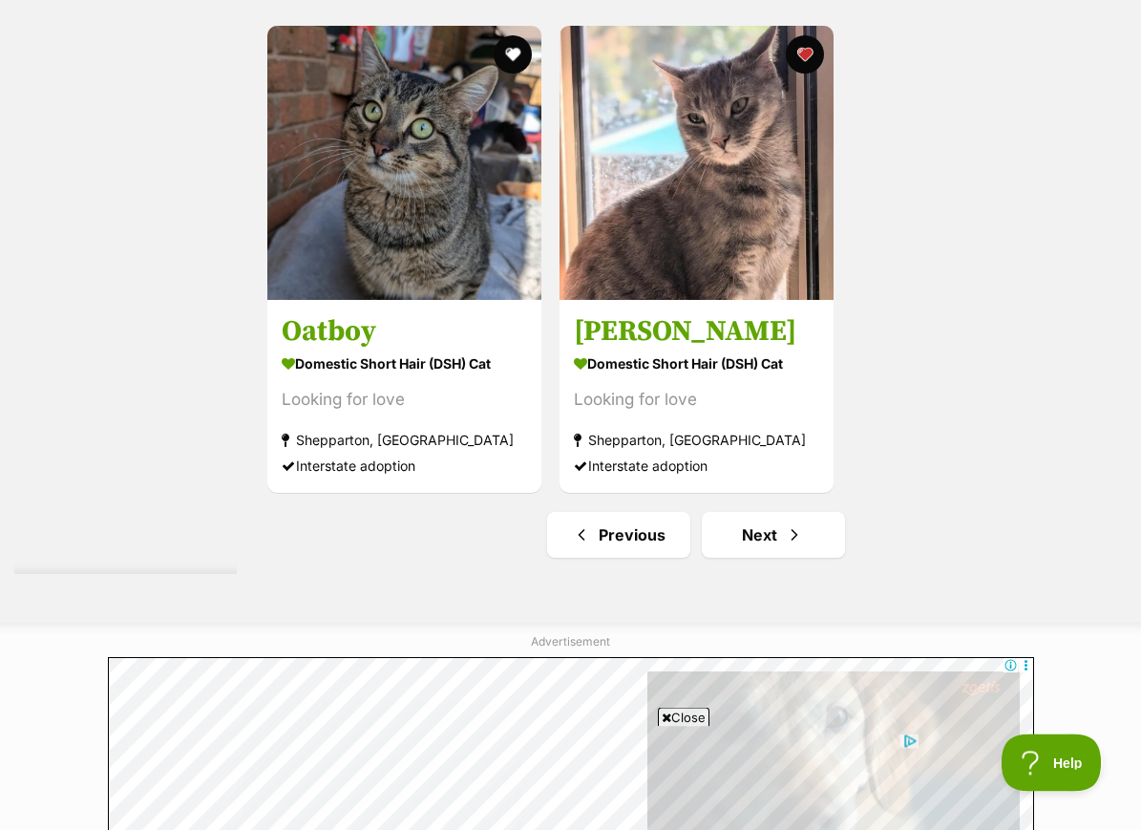
scroll to position [4271, 0]
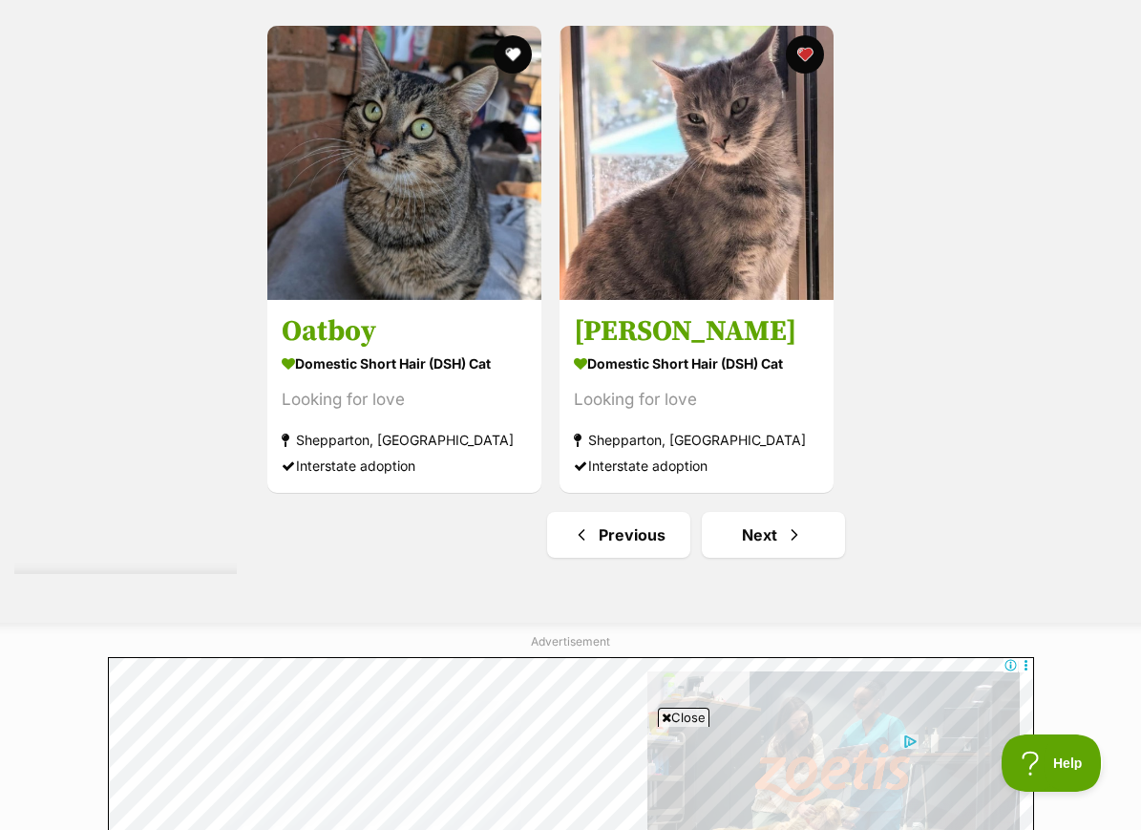
click at [785, 558] on link "Next" at bounding box center [773, 535] width 143 height 46
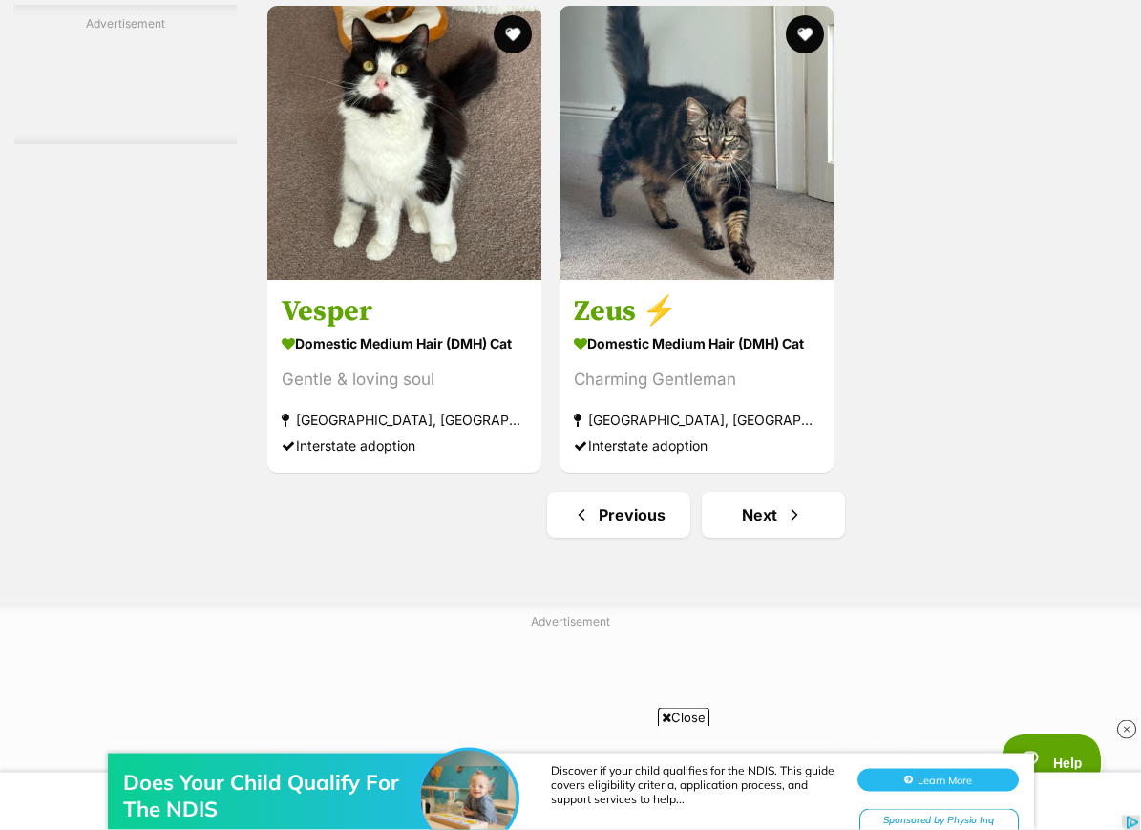
scroll to position [4112, 0]
click at [781, 538] on link "Next" at bounding box center [773, 515] width 143 height 46
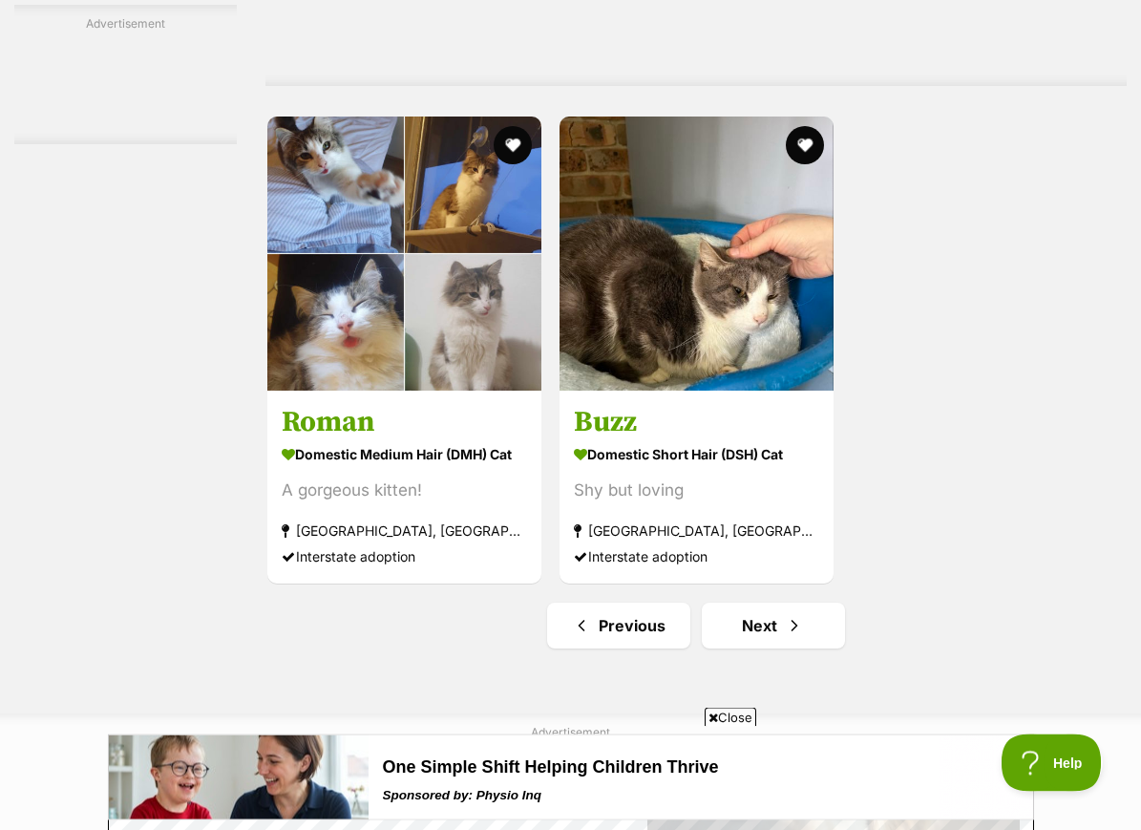
scroll to position [4001, 0]
click at [785, 637] on span "Next page" at bounding box center [794, 625] width 19 height 23
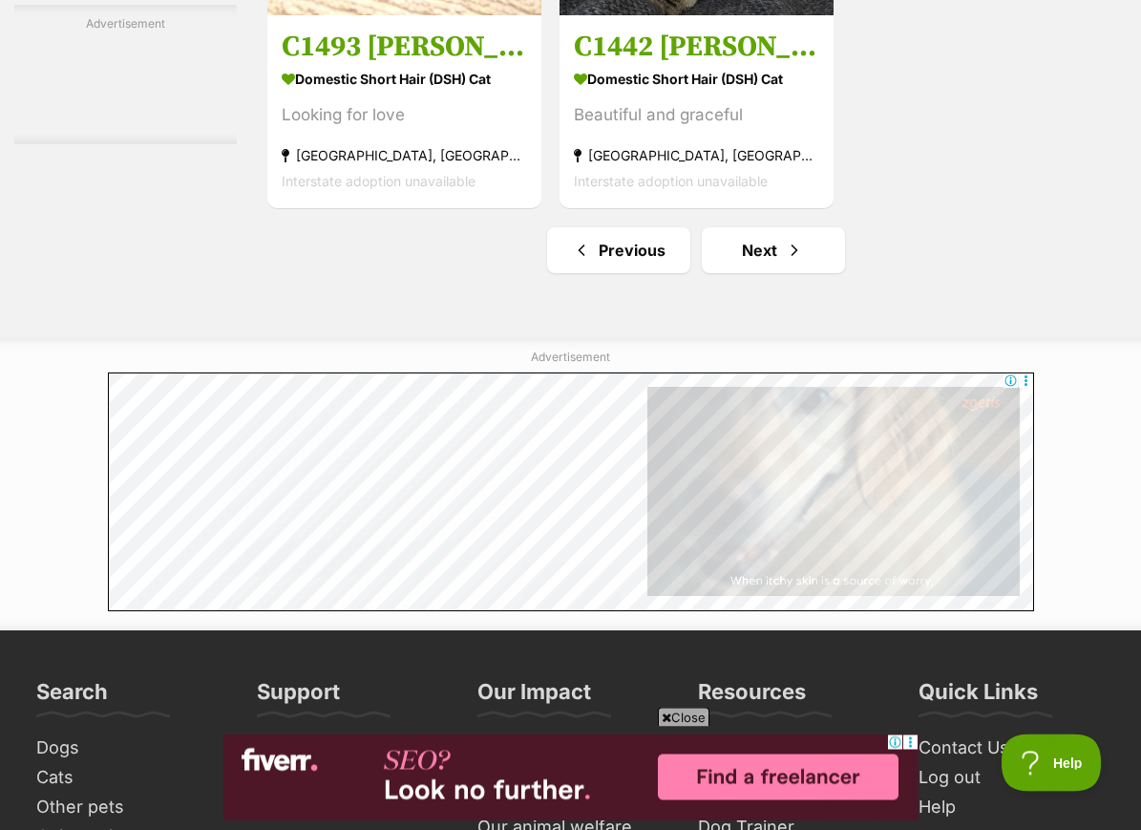
scroll to position [4555, 0]
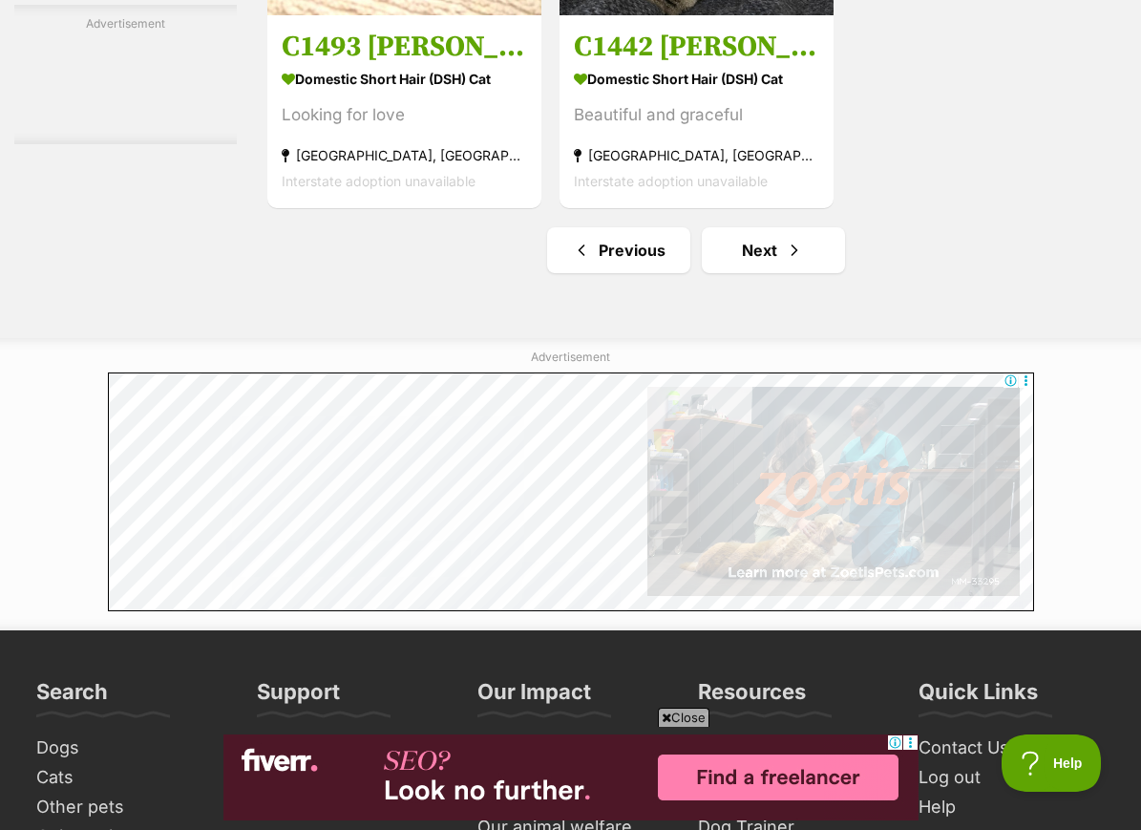
click at [783, 273] on link "Next" at bounding box center [773, 250] width 143 height 46
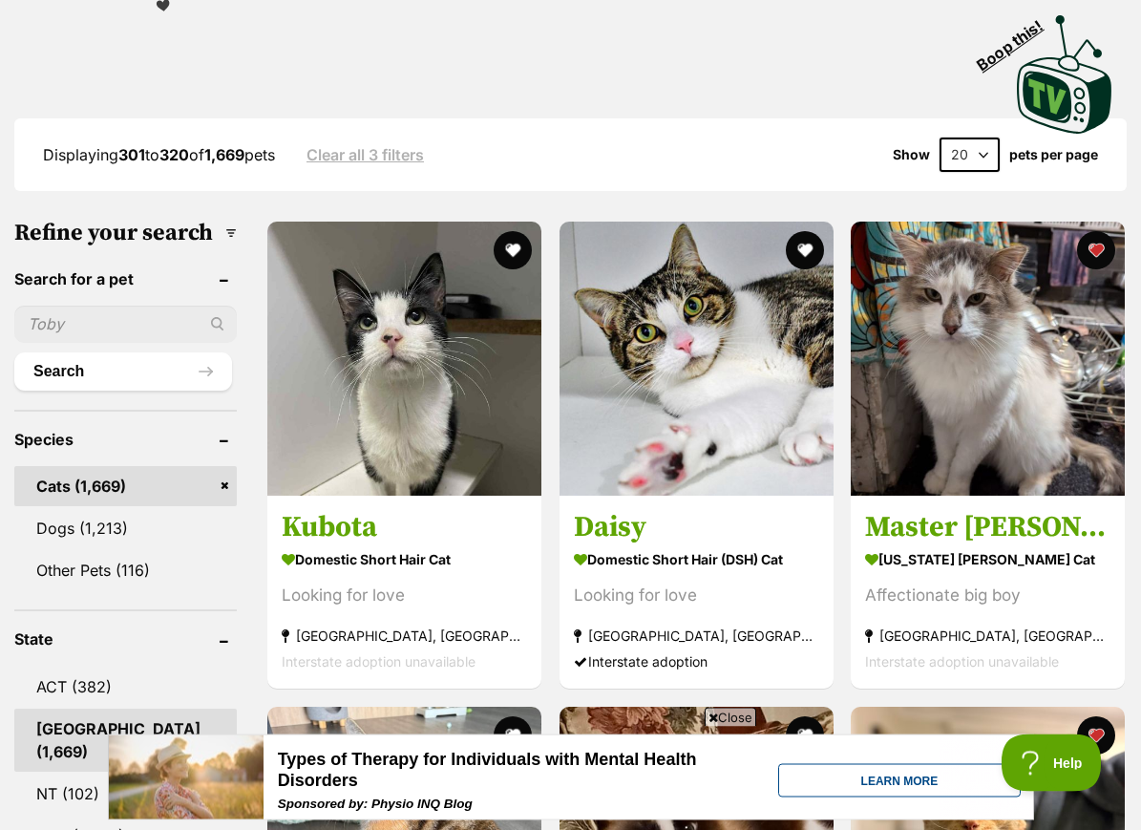
scroll to position [441, 0]
click at [1037, 348] on img at bounding box center [988, 359] width 274 height 274
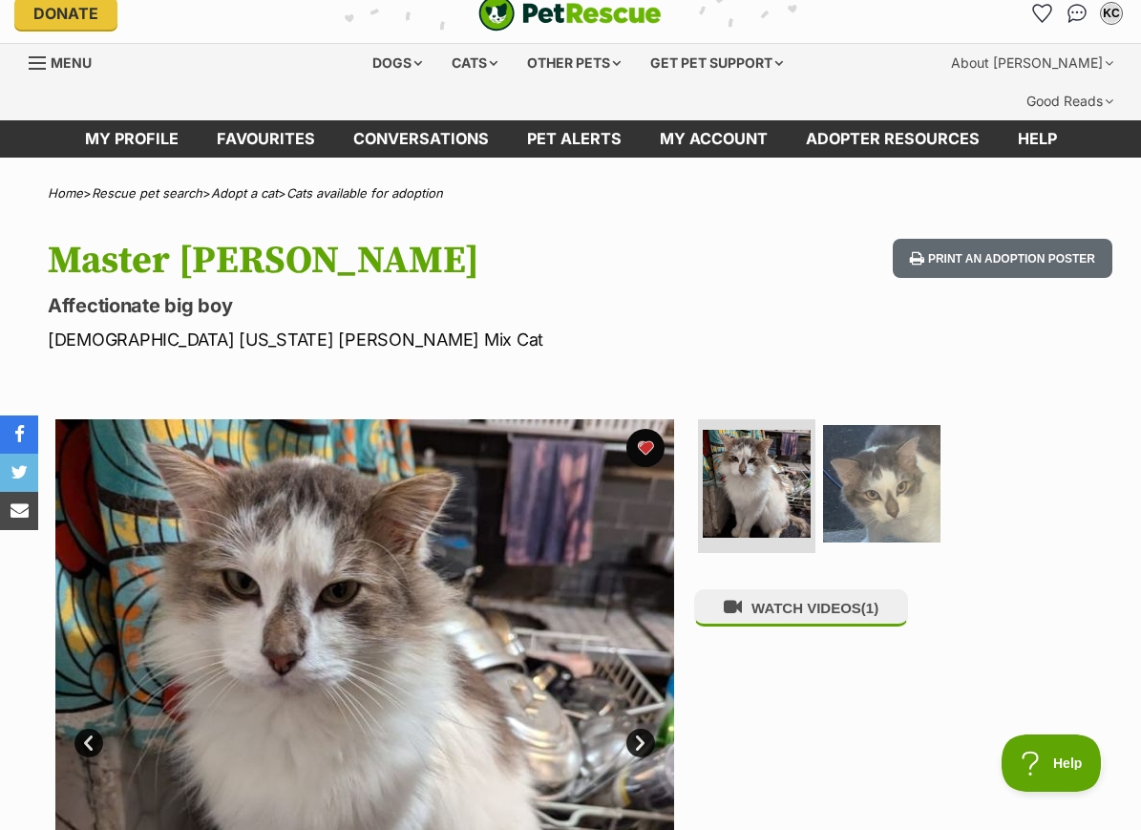
click at [883, 445] on img at bounding box center [881, 483] width 117 height 117
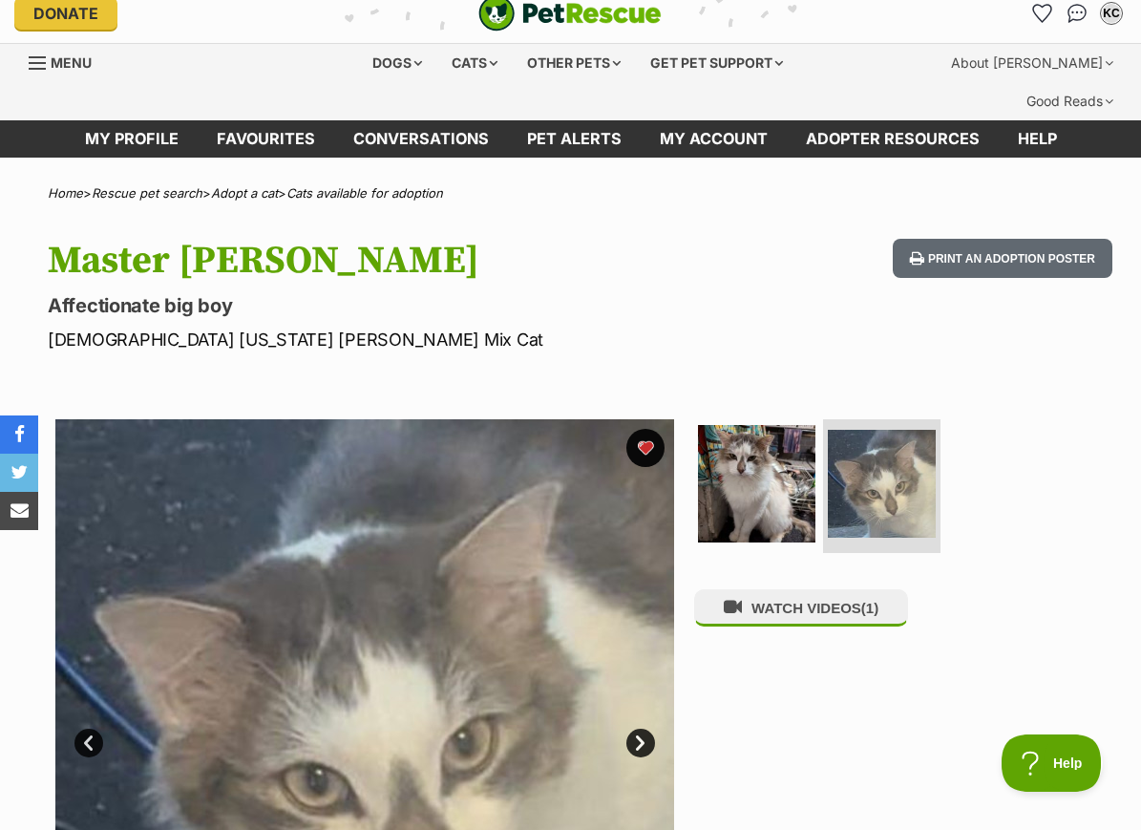
click at [768, 448] on img at bounding box center [756, 483] width 117 height 117
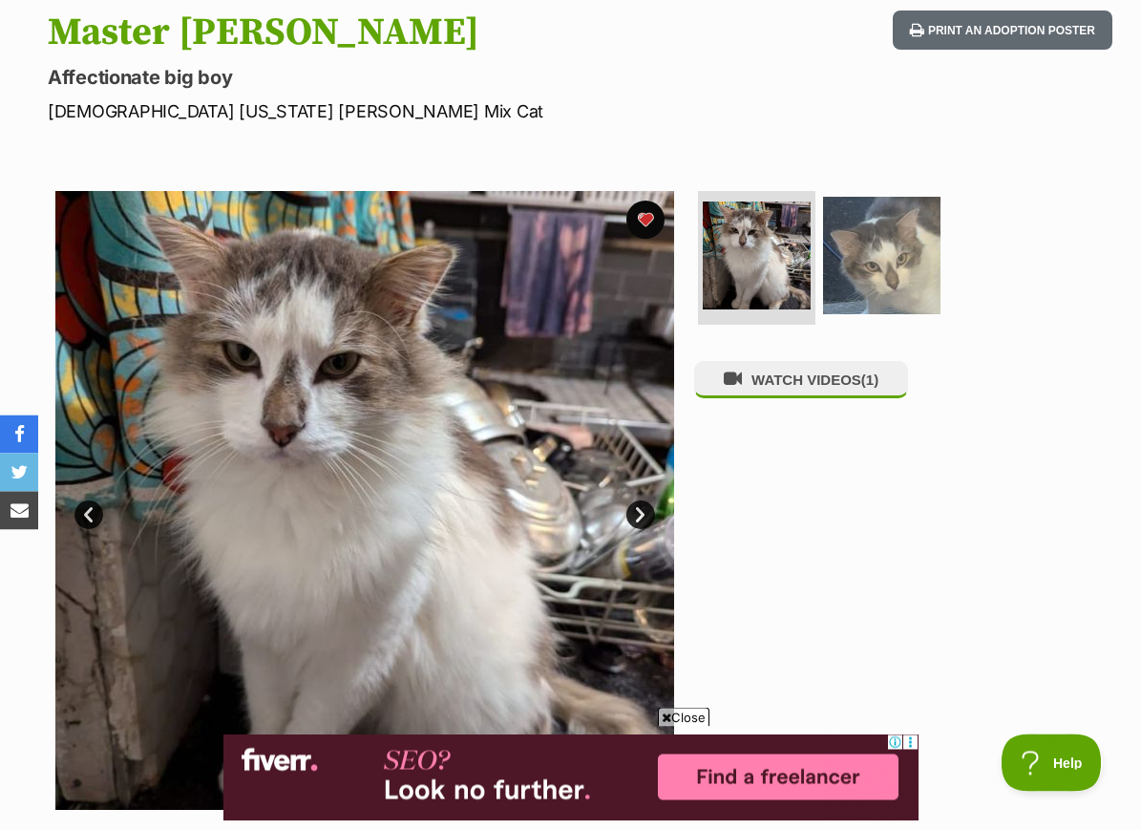
scroll to position [244, 0]
click at [898, 238] on img at bounding box center [881, 255] width 117 height 117
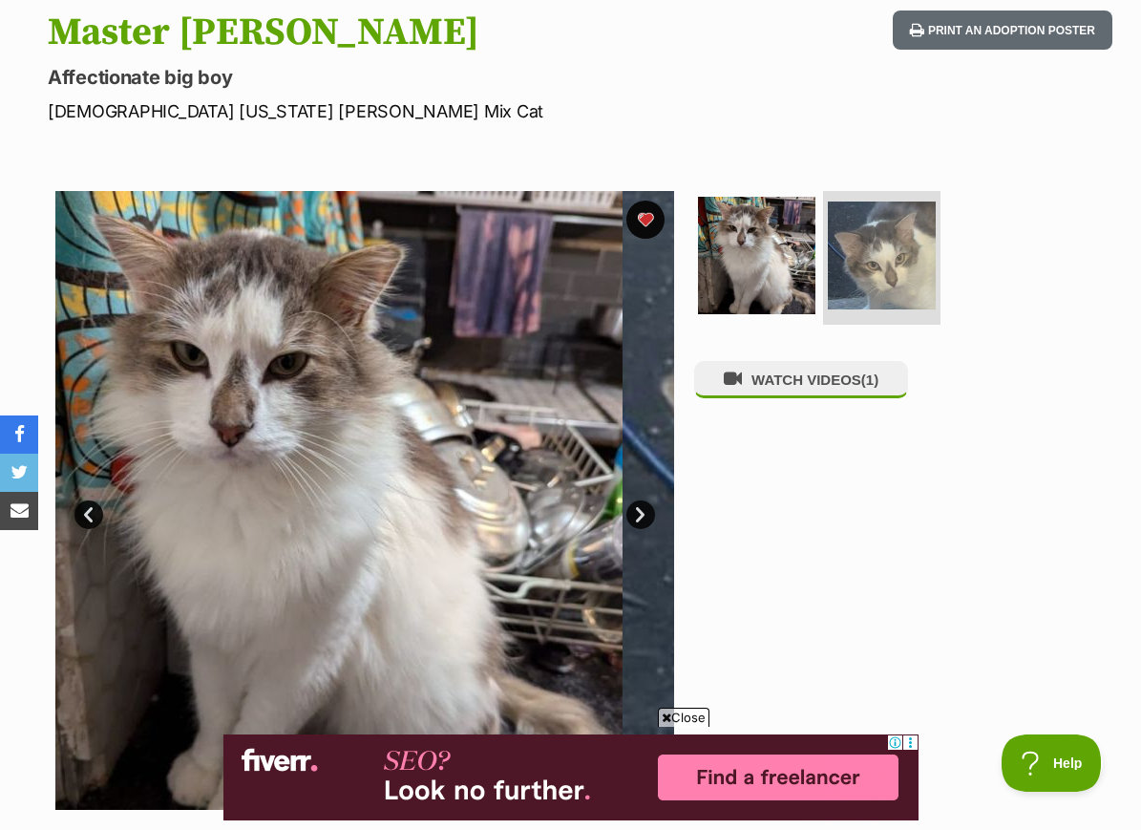
scroll to position [0, 0]
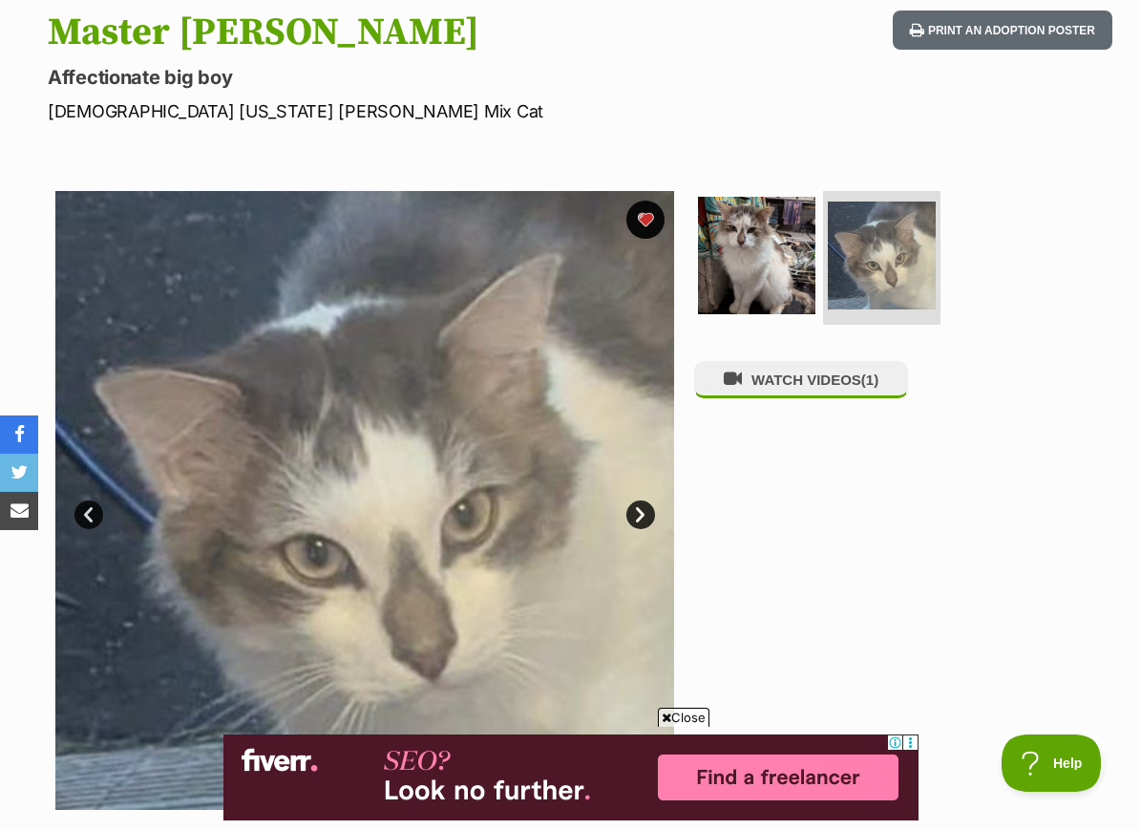
click at [791, 361] on button "WATCH VIDEOS (1)" at bounding box center [801, 379] width 214 height 37
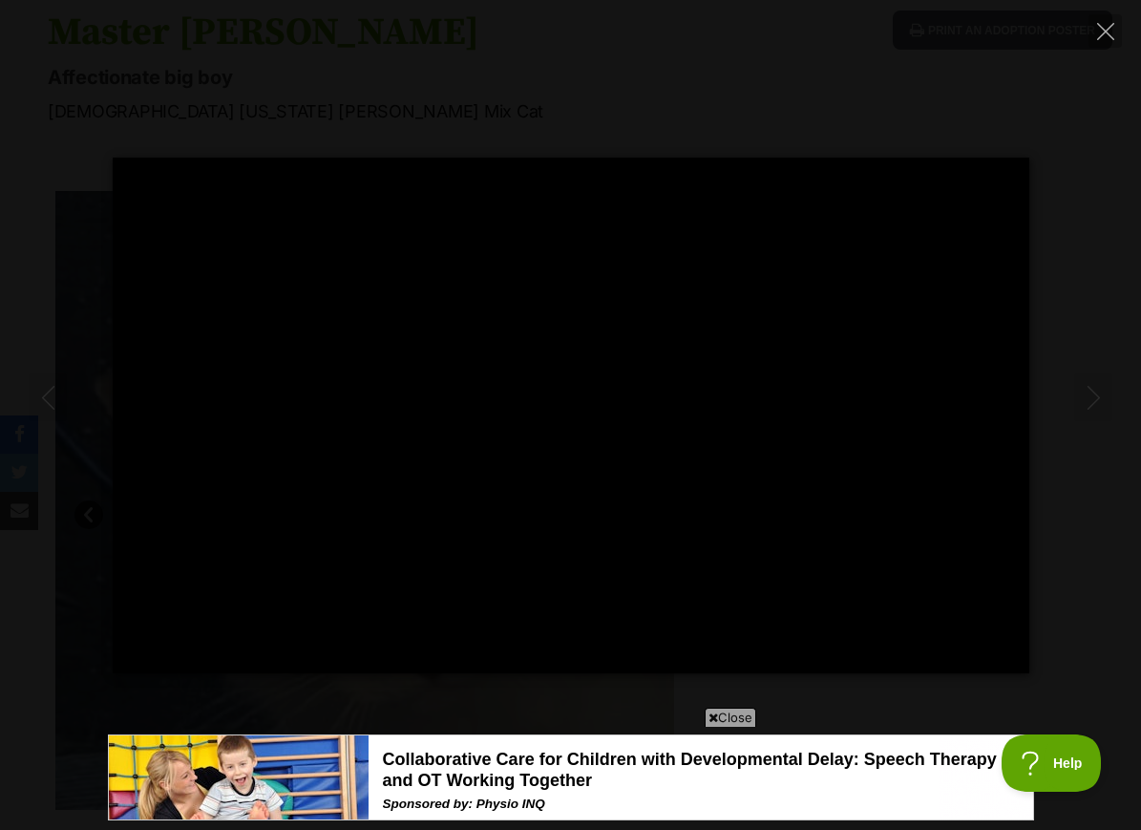
click at [1039, 205] on div "Pause Play % buffered 00:00 -00:24 Unmute Mute Disable captions Enable captions…" at bounding box center [570, 416] width 1141 height 516
type input "49.81"
